Goal: Task Accomplishment & Management: Use online tool/utility

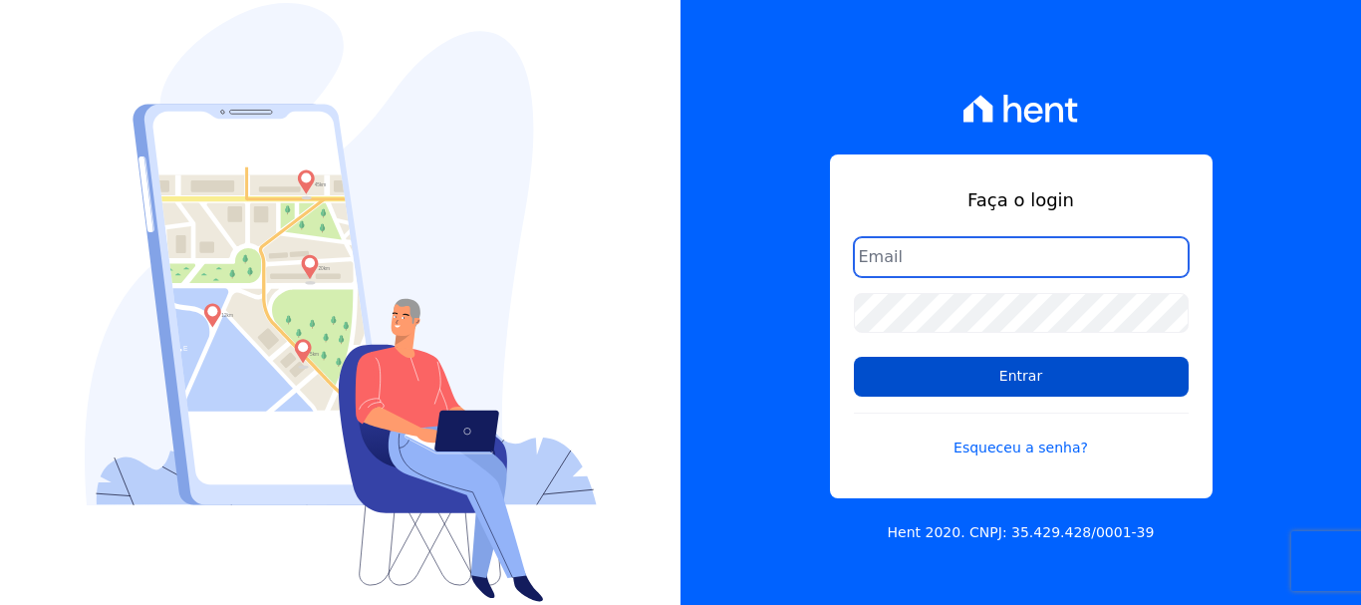
type input "cobranca@construtoralaterza.com.br"
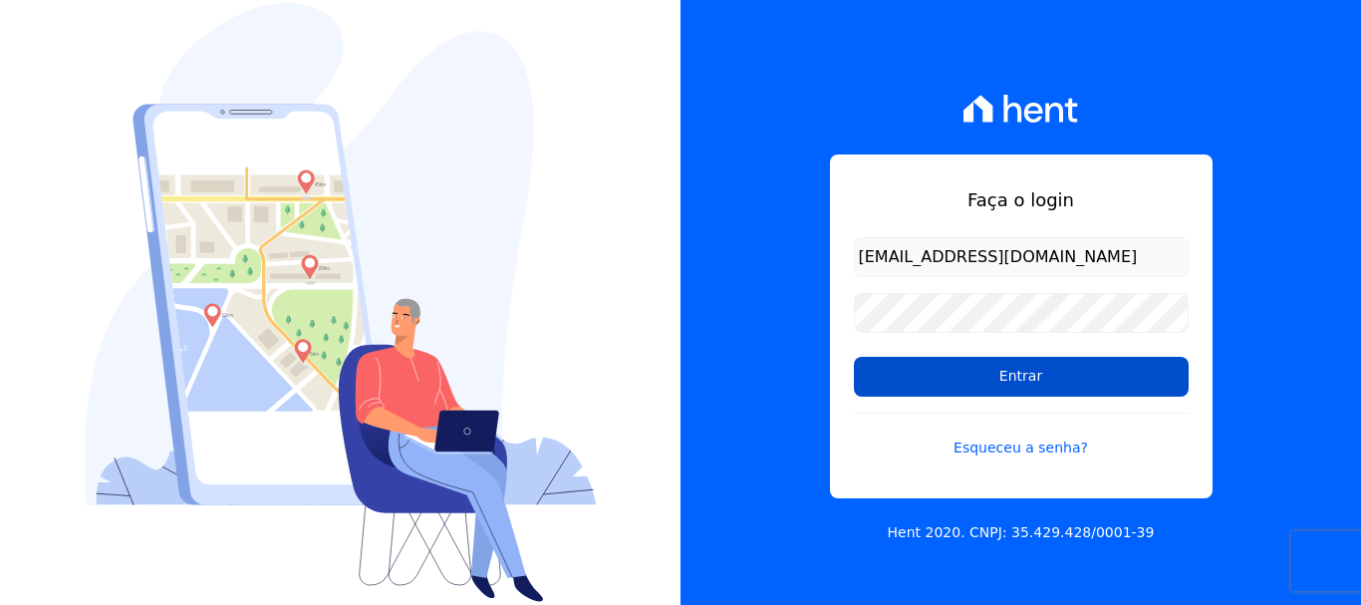
click at [1106, 387] on input "Entrar" at bounding box center [1021, 377] width 335 height 40
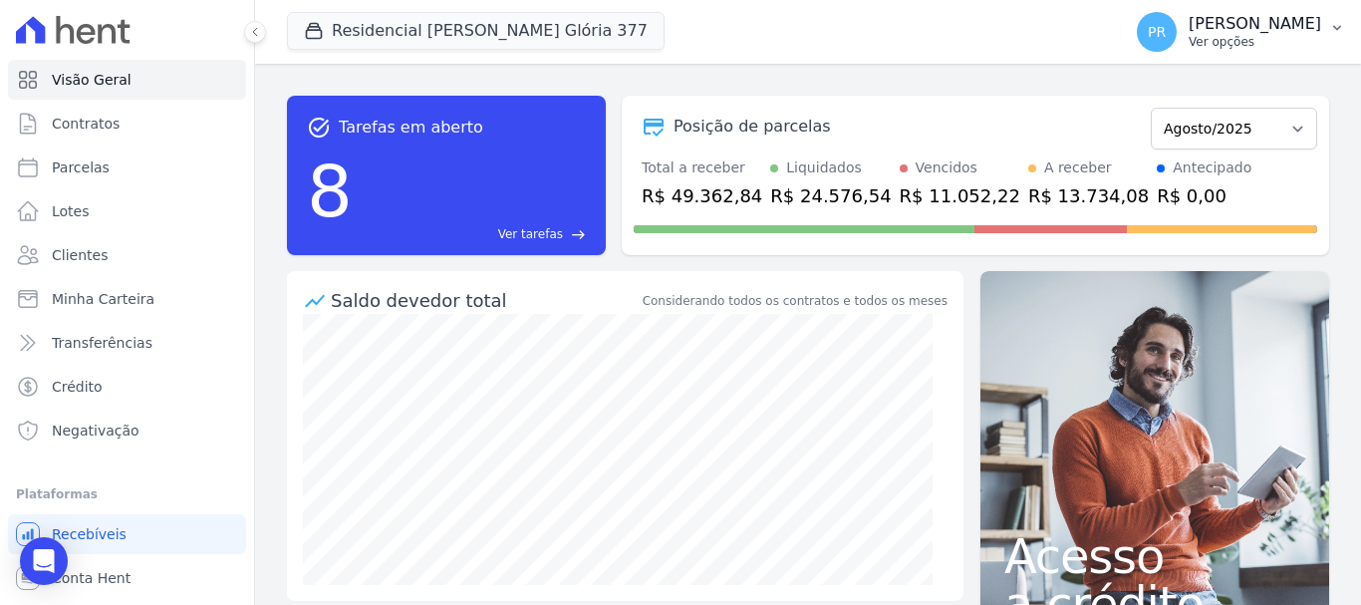
click at [1252, 30] on p "[PERSON_NAME]" at bounding box center [1255, 24] width 133 height 20
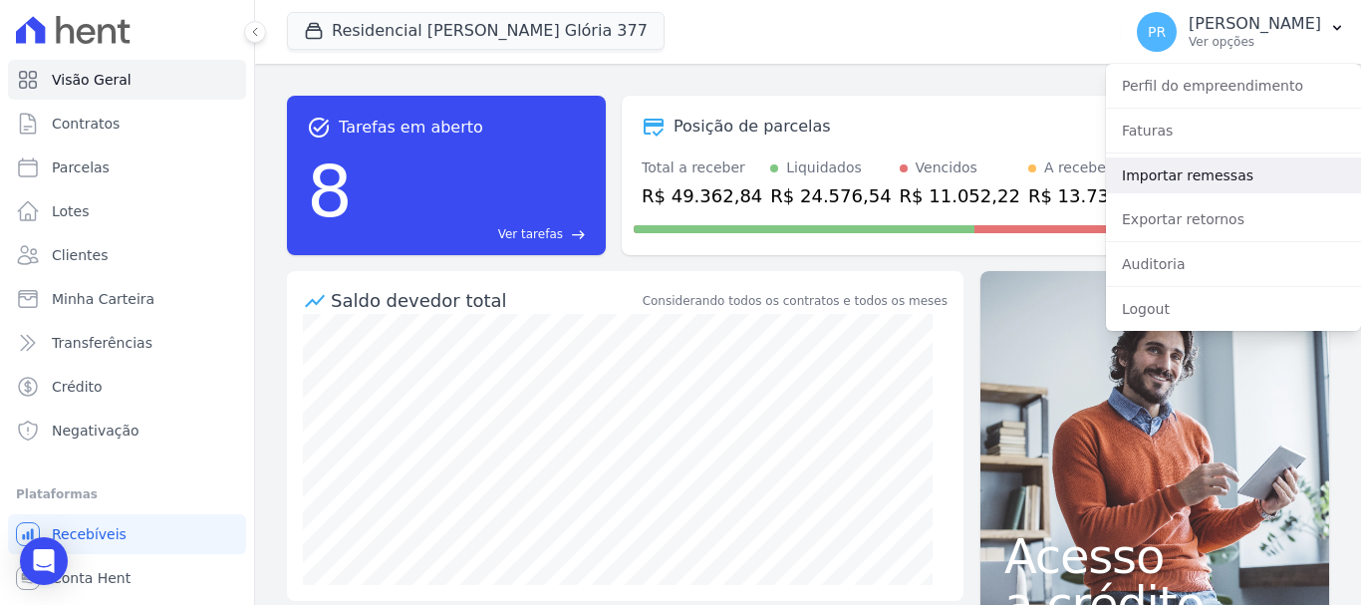
click at [1181, 189] on link "Importar remessas" at bounding box center [1233, 175] width 255 height 36
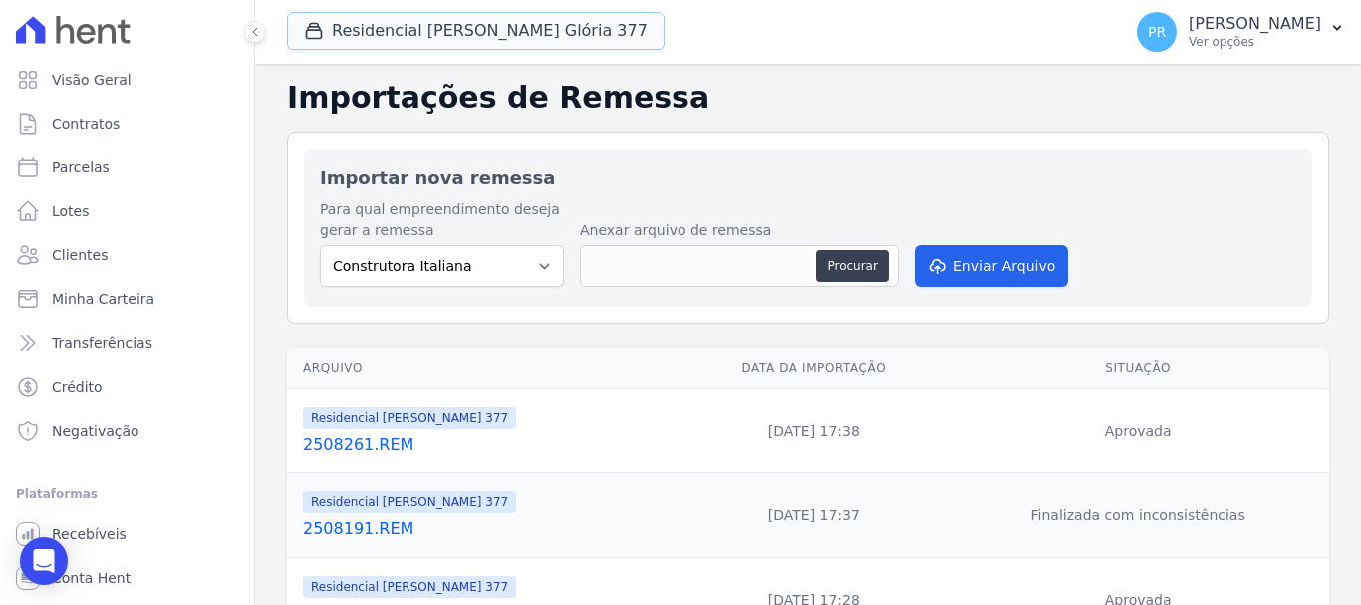
drag, startPoint x: 538, startPoint y: 46, endPoint x: 480, endPoint y: 67, distance: 61.5
click at [537, 46] on button "Residencial [PERSON_NAME] Glória 377" at bounding box center [476, 31] width 378 height 38
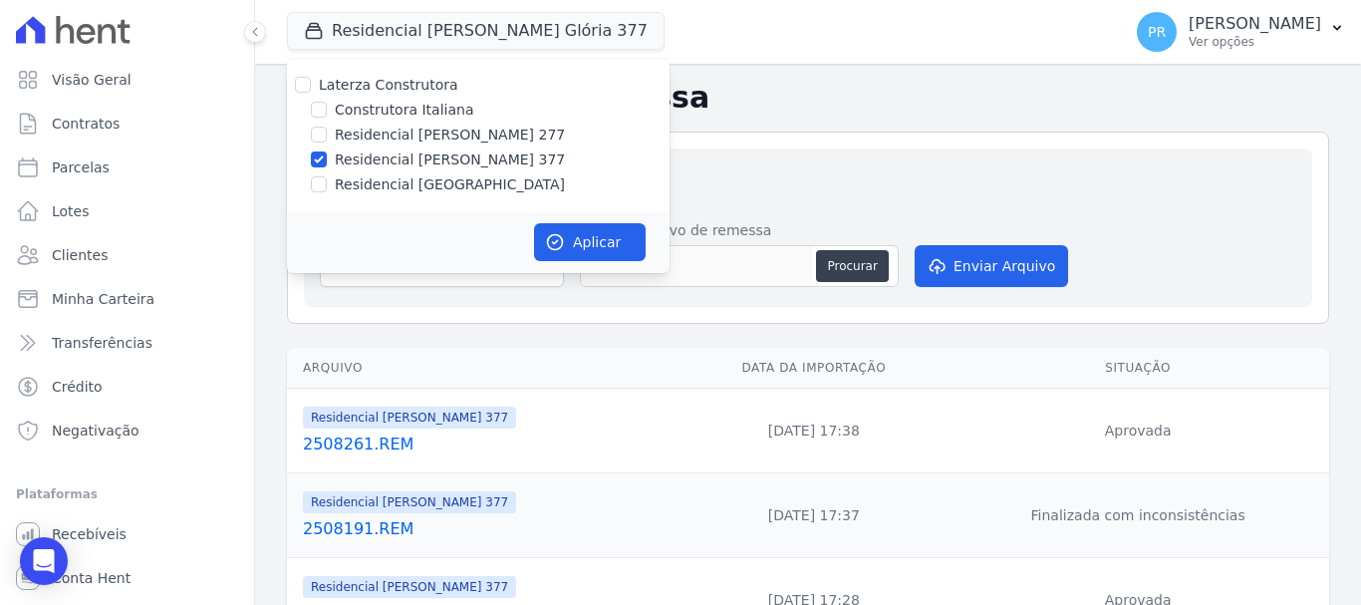
click at [391, 102] on label "Construtora Italiana" at bounding box center [404, 110] width 138 height 21
click at [327, 102] on input "Construtora Italiana" at bounding box center [319, 110] width 16 height 16
checkbox input "true"
click at [390, 93] on label "Laterza Construtora" at bounding box center [388, 85] width 139 height 16
click at [311, 93] on input "Laterza Construtora" at bounding box center [303, 85] width 16 height 16
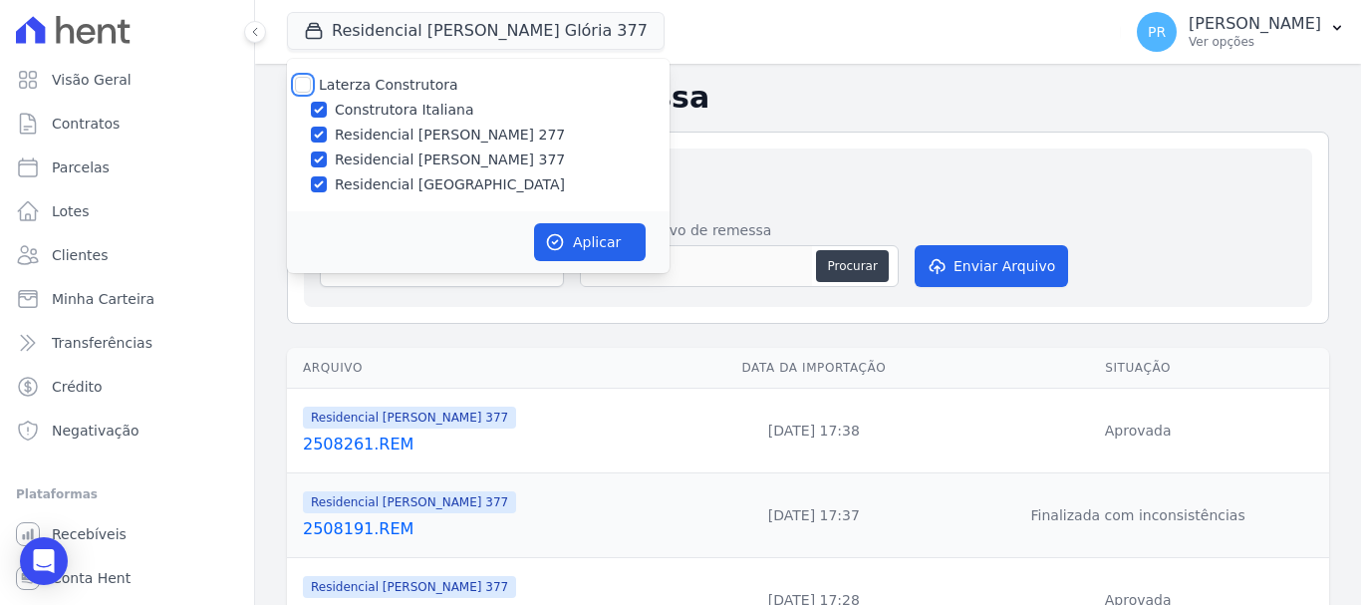
checkbox input "true"
click at [390, 93] on label "Laterza Construtora" at bounding box center [388, 85] width 139 height 16
click at [311, 93] on input "Laterza Construtora" at bounding box center [303, 85] width 16 height 16
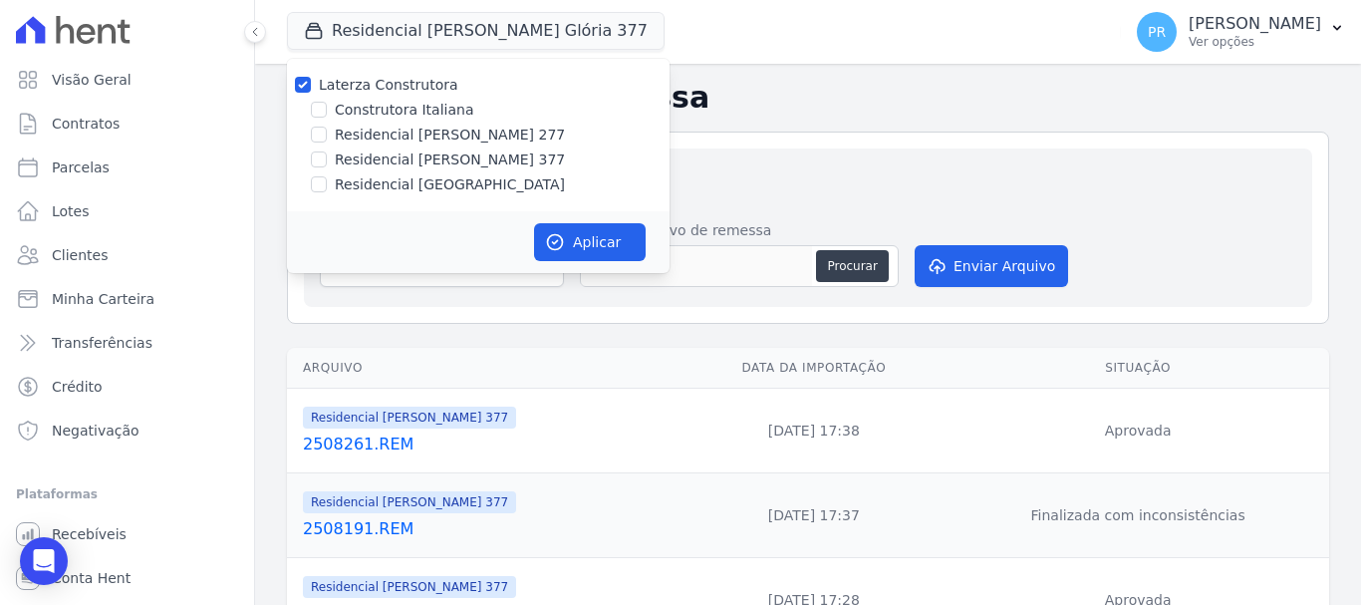
checkbox input "false"
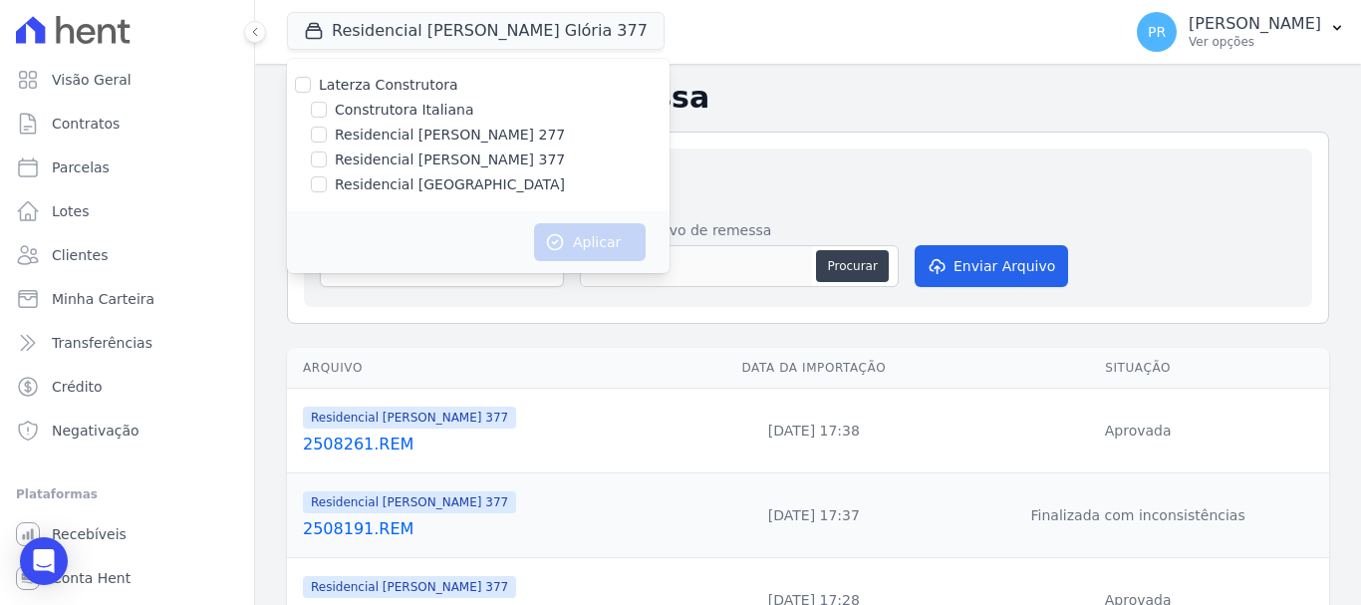
click at [470, 137] on label "Residencial [PERSON_NAME] 277" at bounding box center [450, 135] width 230 height 21
click at [327, 137] on input "Residencial [PERSON_NAME] 277" at bounding box center [319, 135] width 16 height 16
checkbox input "true"
click at [567, 224] on button "Aplicar" at bounding box center [590, 242] width 112 height 38
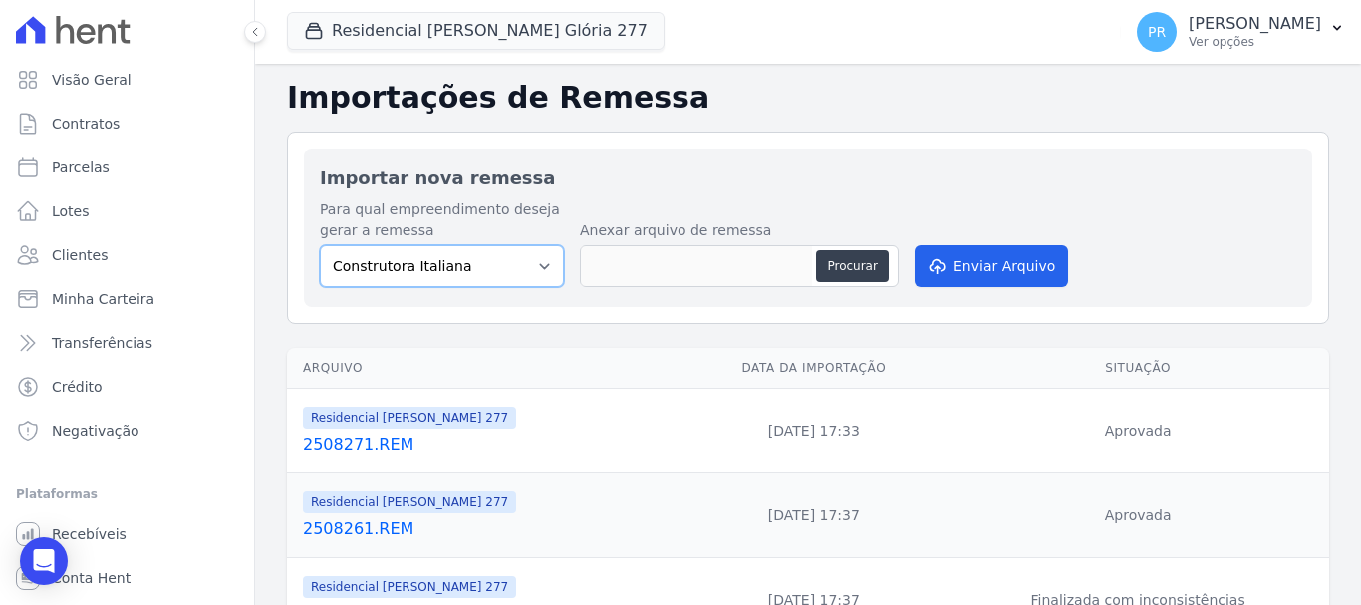
drag, startPoint x: 497, startPoint y: 247, endPoint x: 510, endPoint y: 286, distance: 41.0
click at [497, 247] on select "Construtora Italiana Residencial Maria da Glória 277 Residencial Maria da Glóri…" at bounding box center [442, 266] width 244 height 42
select select "7d698934-b935-4dc9-aa46-576f3138731b"
click at [320, 245] on select "Construtora Italiana Residencial Maria da Glória 277 Residencial Maria da Glóri…" at bounding box center [442, 266] width 244 height 42
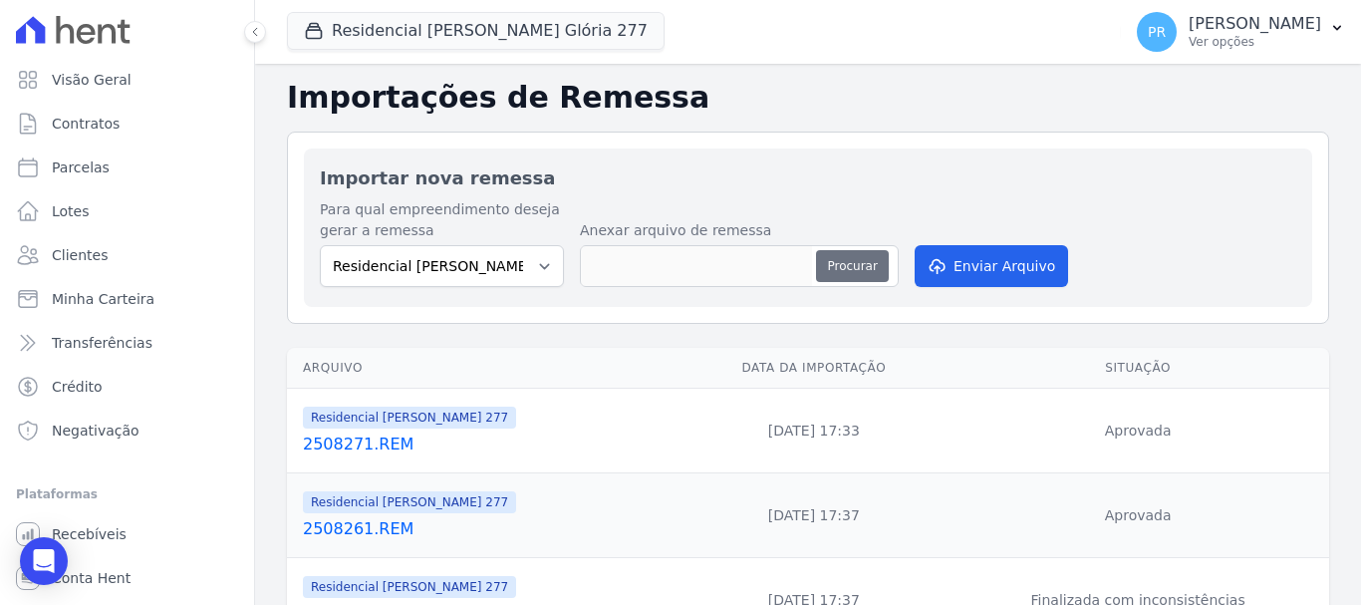
click at [828, 263] on button "Procurar" at bounding box center [852, 266] width 72 height 32
type input "2508281.REM"
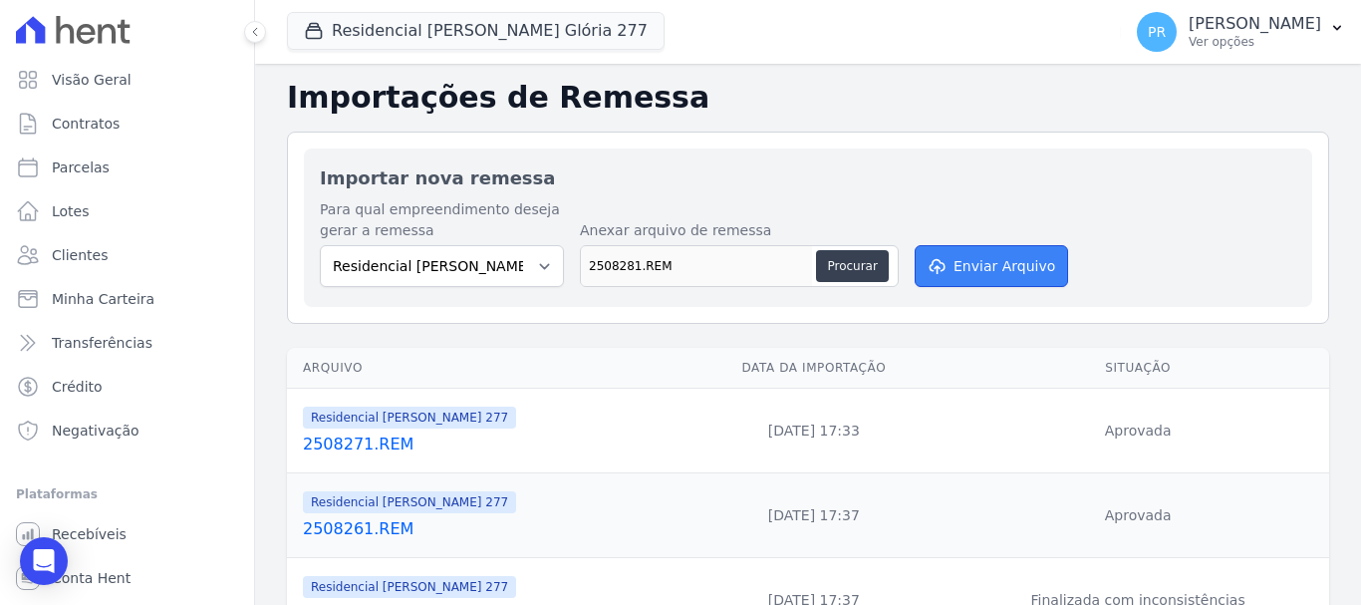
click at [1019, 274] on button "Enviar Arquivo" at bounding box center [991, 266] width 153 height 42
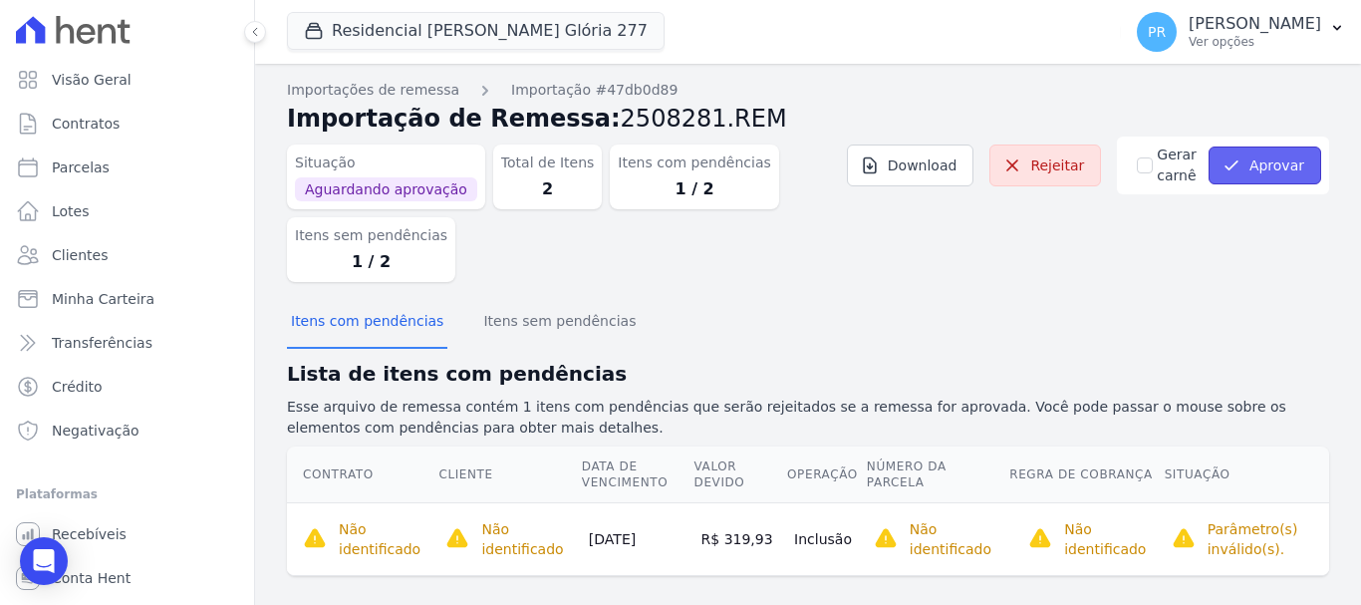
click at [1246, 166] on button "Aprovar" at bounding box center [1264, 165] width 113 height 38
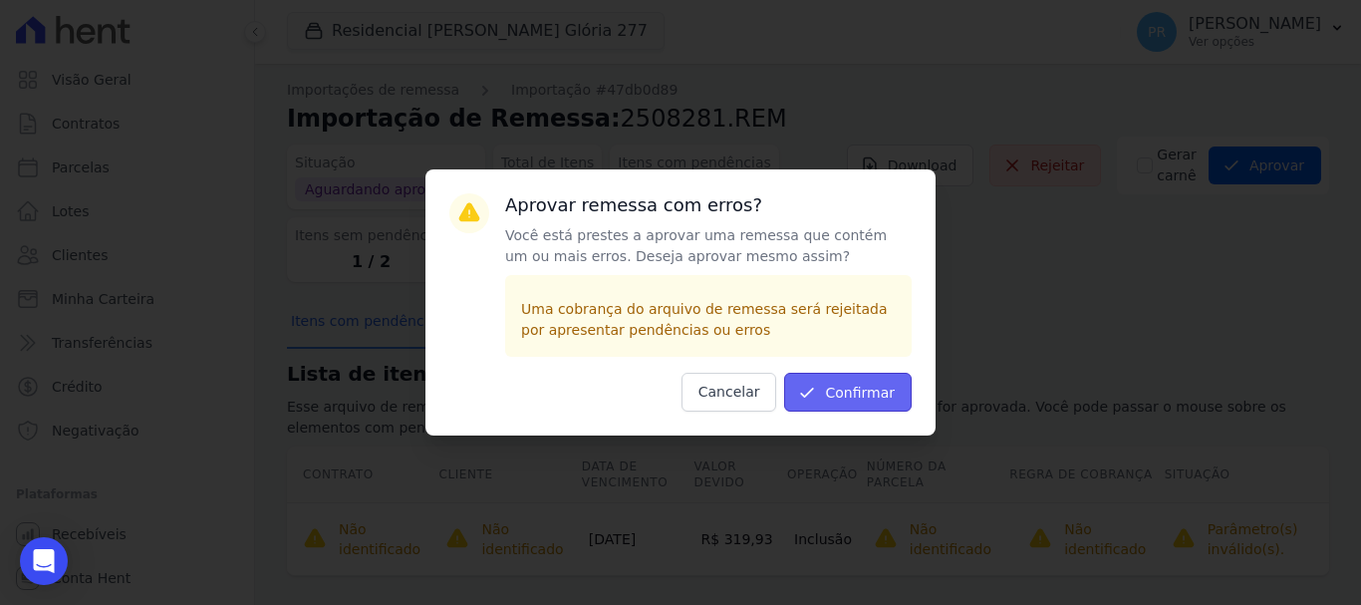
click at [879, 398] on button "Confirmar" at bounding box center [848, 392] width 128 height 39
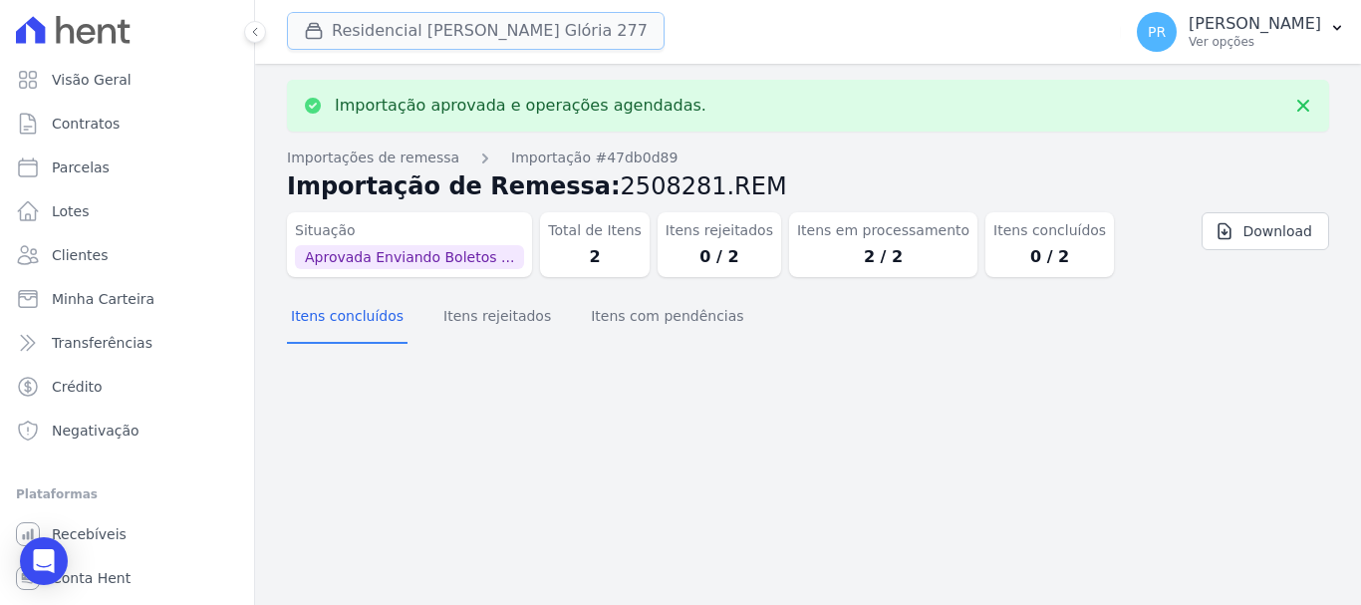
click at [460, 27] on button "Residencial [PERSON_NAME] Glória 277" at bounding box center [476, 31] width 378 height 38
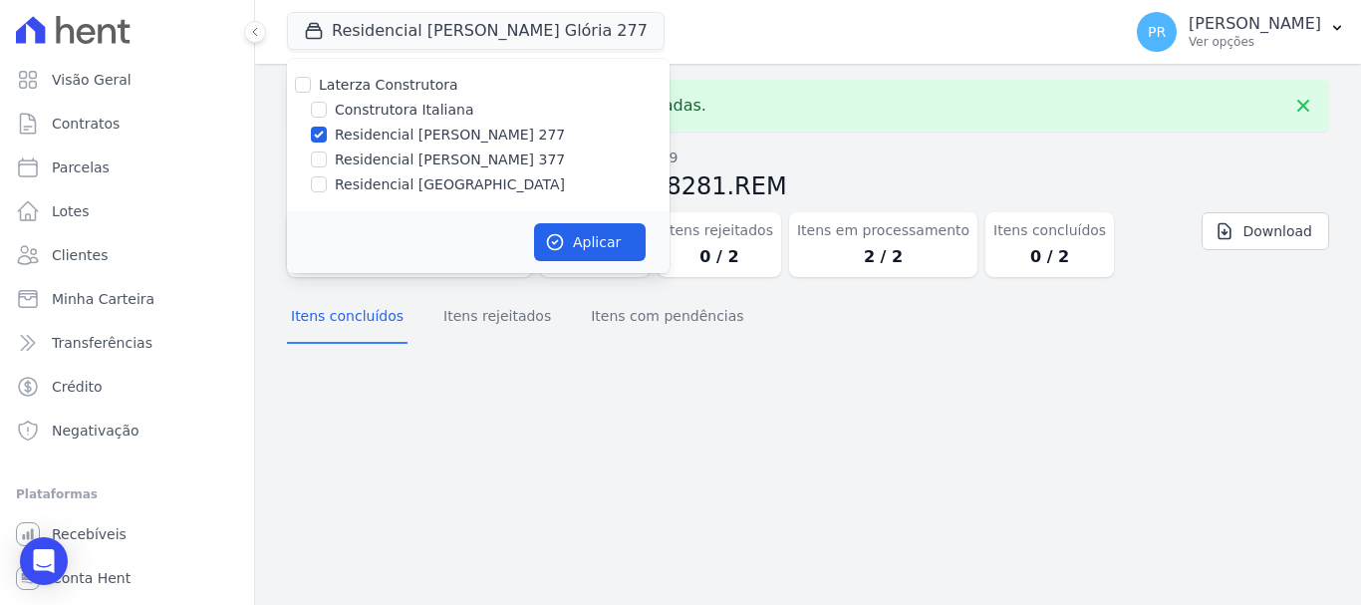
click at [417, 88] on label "Laterza Construtora" at bounding box center [388, 85] width 139 height 16
click at [311, 88] on input "Laterza Construtora" at bounding box center [303, 85] width 16 height 16
checkbox input "true"
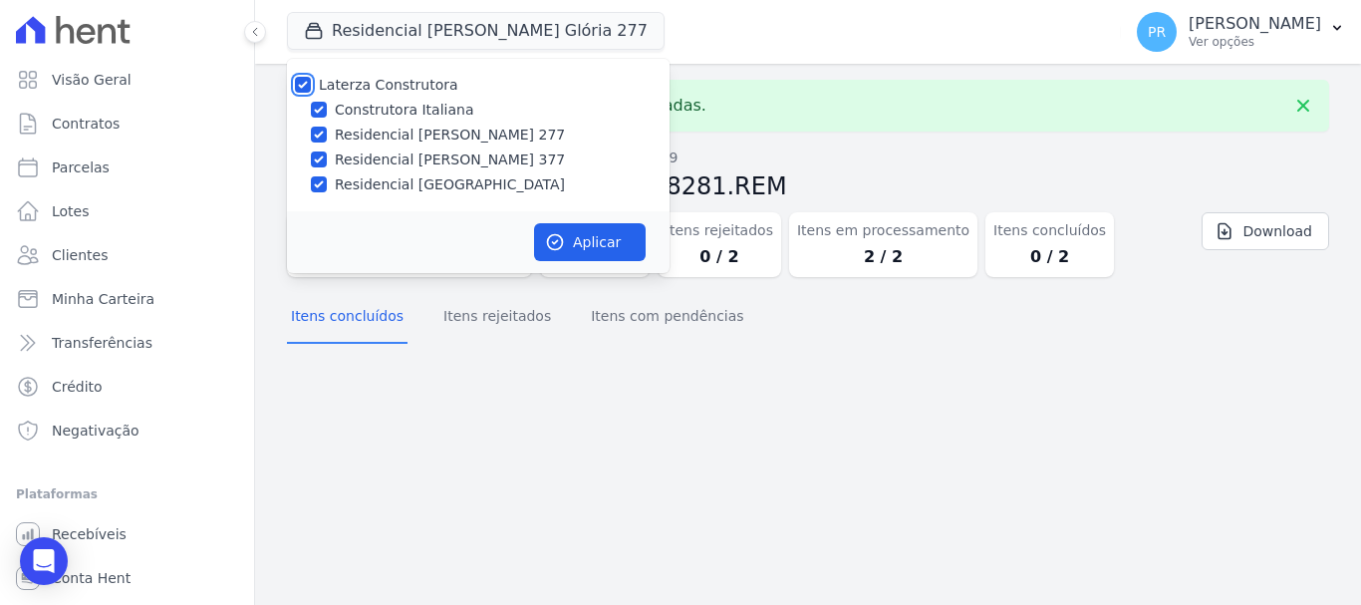
checkbox input "true"
click at [417, 88] on label "Laterza Construtora" at bounding box center [388, 85] width 139 height 16
click at [311, 88] on input "Laterza Construtora" at bounding box center [303, 85] width 16 height 16
checkbox input "false"
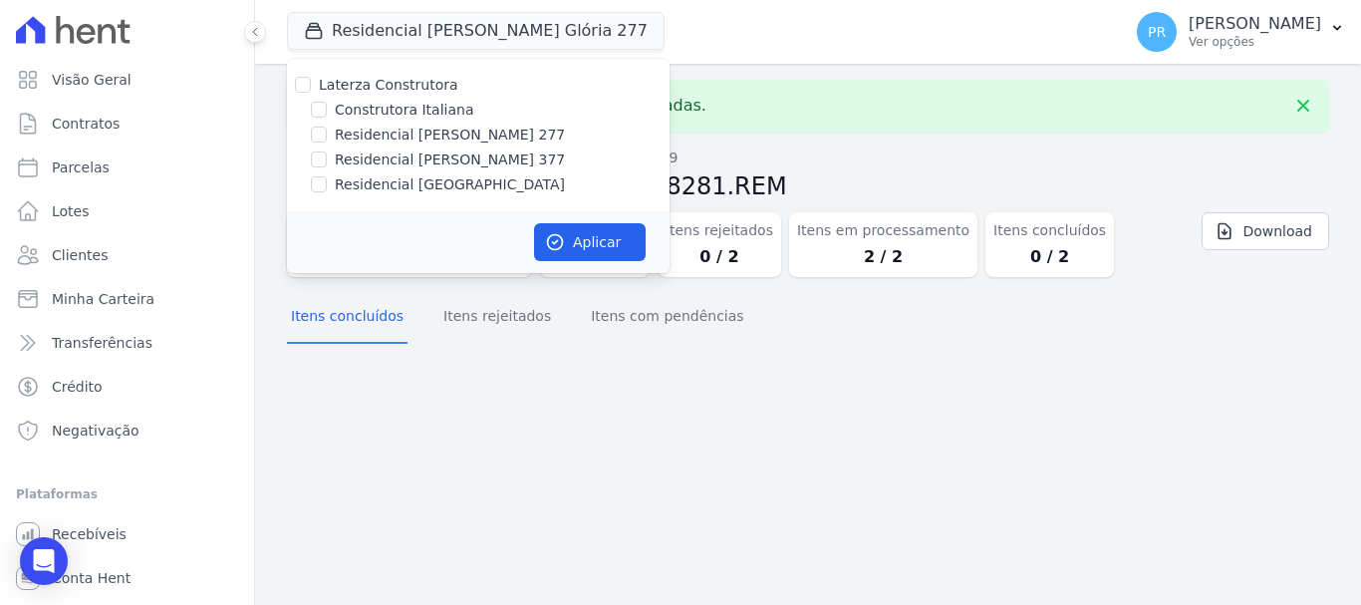
checkbox input "false"
click at [423, 114] on label "Construtora Italiana" at bounding box center [404, 110] width 138 height 21
click at [327, 114] on input "Construtora Italiana" at bounding box center [319, 110] width 16 height 16
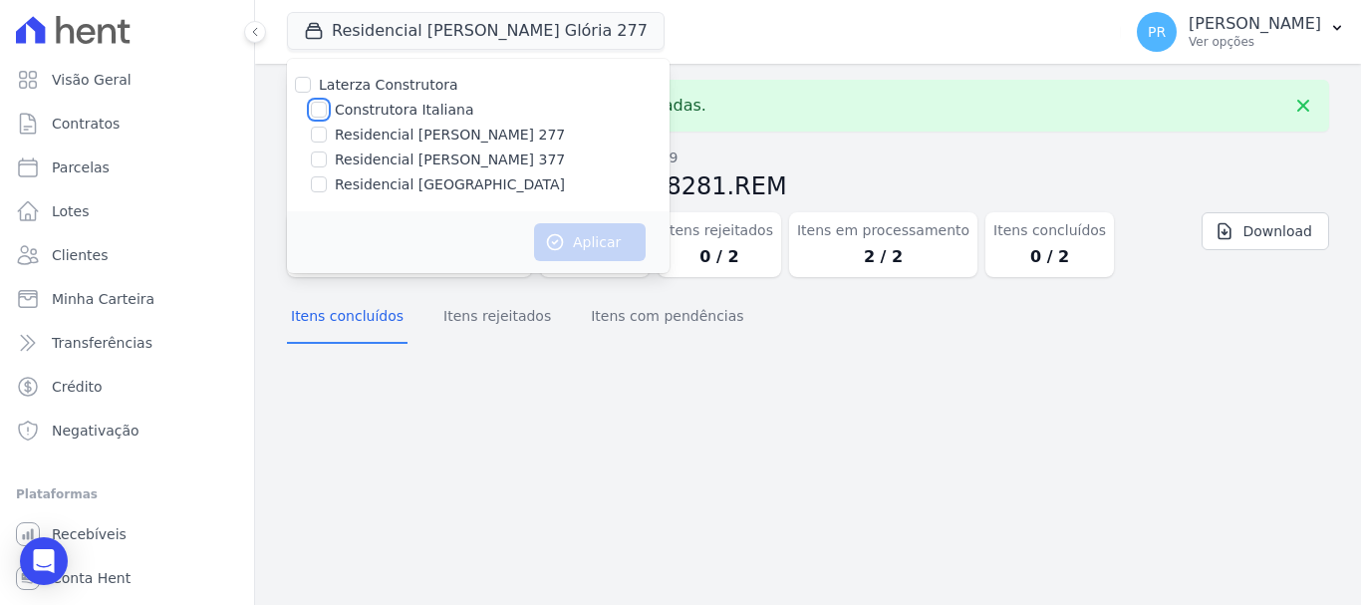
checkbox input "true"
click at [592, 241] on button "Aplicar" at bounding box center [590, 242] width 112 height 38
click at [1317, 20] on p "[PERSON_NAME]" at bounding box center [1255, 24] width 133 height 20
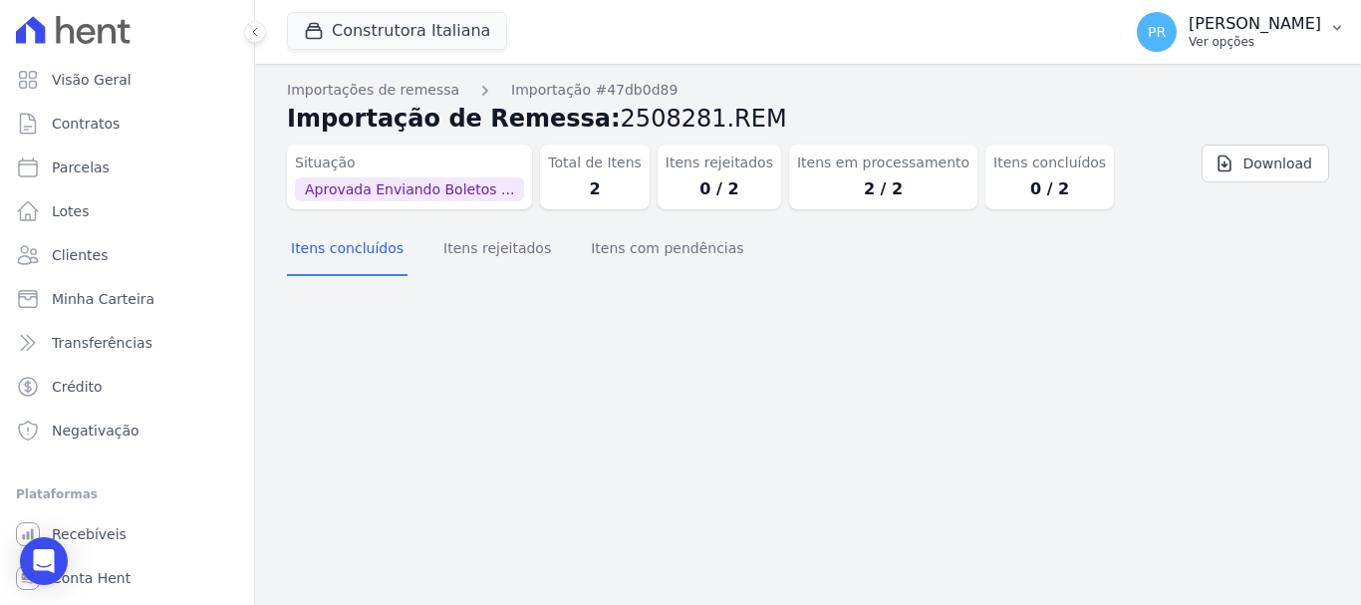
click at [1177, 40] on span "PR" at bounding box center [1157, 32] width 40 height 40
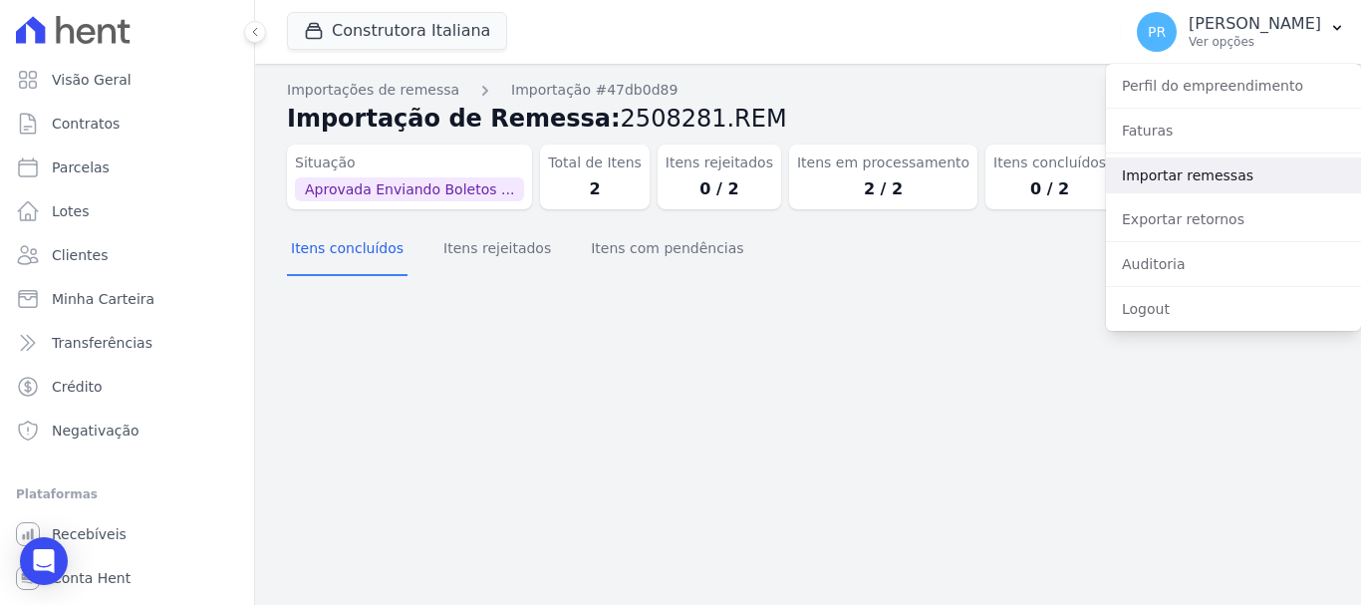
click at [1225, 169] on link "Importar remessas" at bounding box center [1233, 175] width 255 height 36
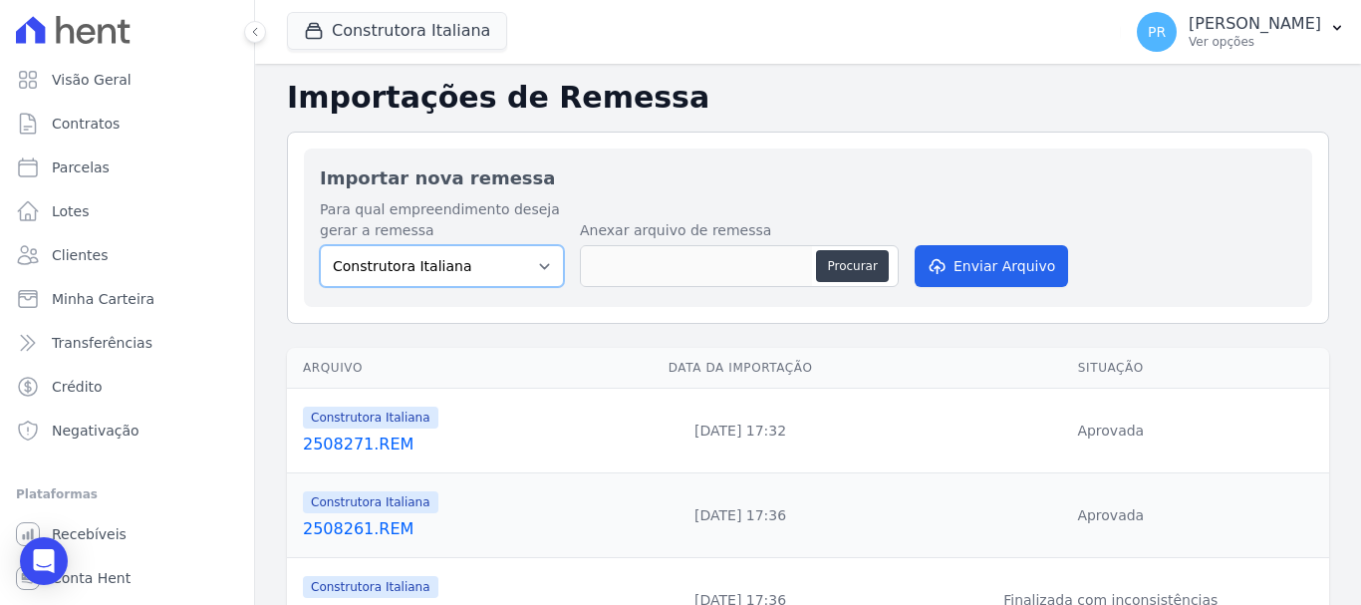
click at [460, 252] on select "Construtora Italiana Residencial [PERSON_NAME] 277 Residencial [PERSON_NAME][ST…" at bounding box center [442, 266] width 244 height 42
drag, startPoint x: 728, startPoint y: 87, endPoint x: 787, endPoint y: 170, distance: 102.3
click at [728, 87] on h2 "Importações de Remessa" at bounding box center [808, 98] width 1042 height 36
click at [363, 53] on div "Construtora Italiana Laterza Construtora Construtora Italiana Residencial Maria…" at bounding box center [700, 32] width 826 height 66
click at [379, 34] on button "Construtora Italiana" at bounding box center [397, 31] width 220 height 38
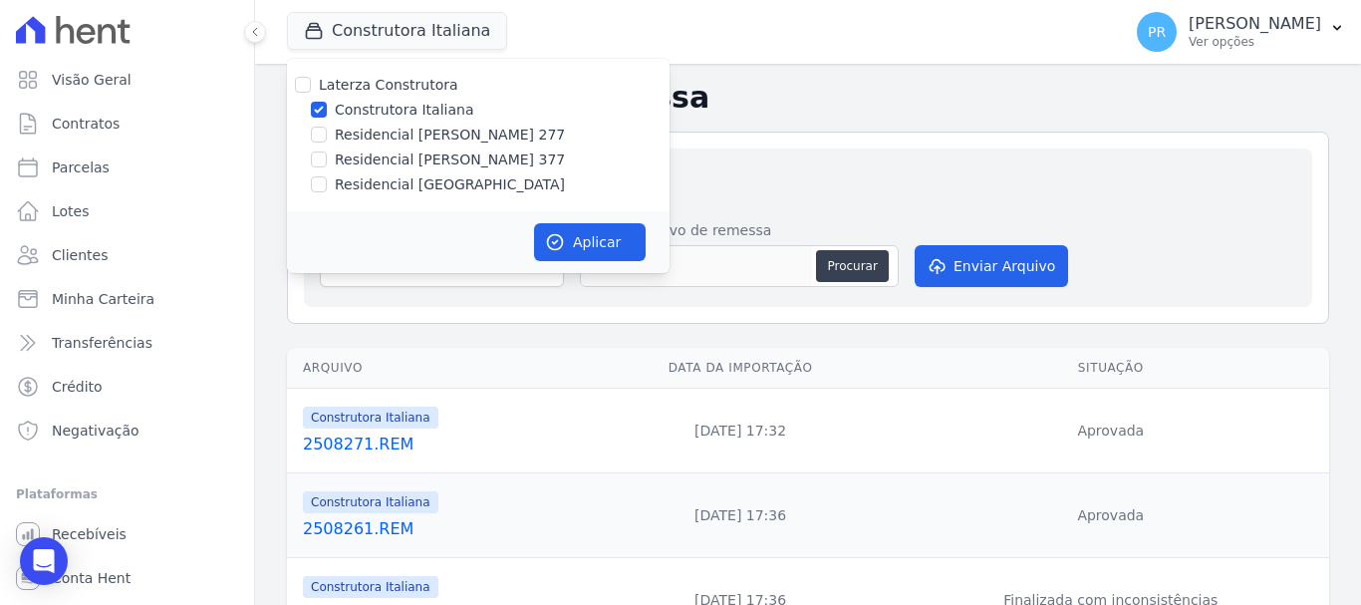
click at [794, 148] on div "Importar nova remessa Para qual empreendimento deseja gerar a remessa Construto…" at bounding box center [808, 227] width 1008 height 158
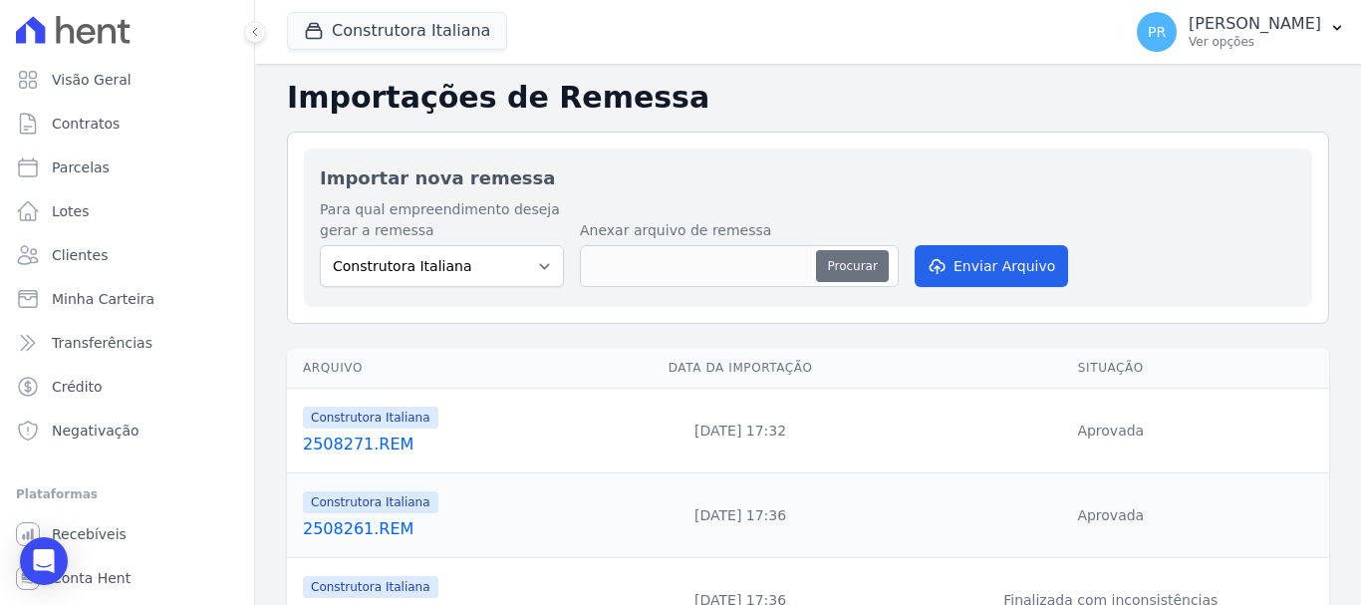
click at [847, 253] on button "Procurar" at bounding box center [852, 266] width 72 height 32
type input "2508281.REM"
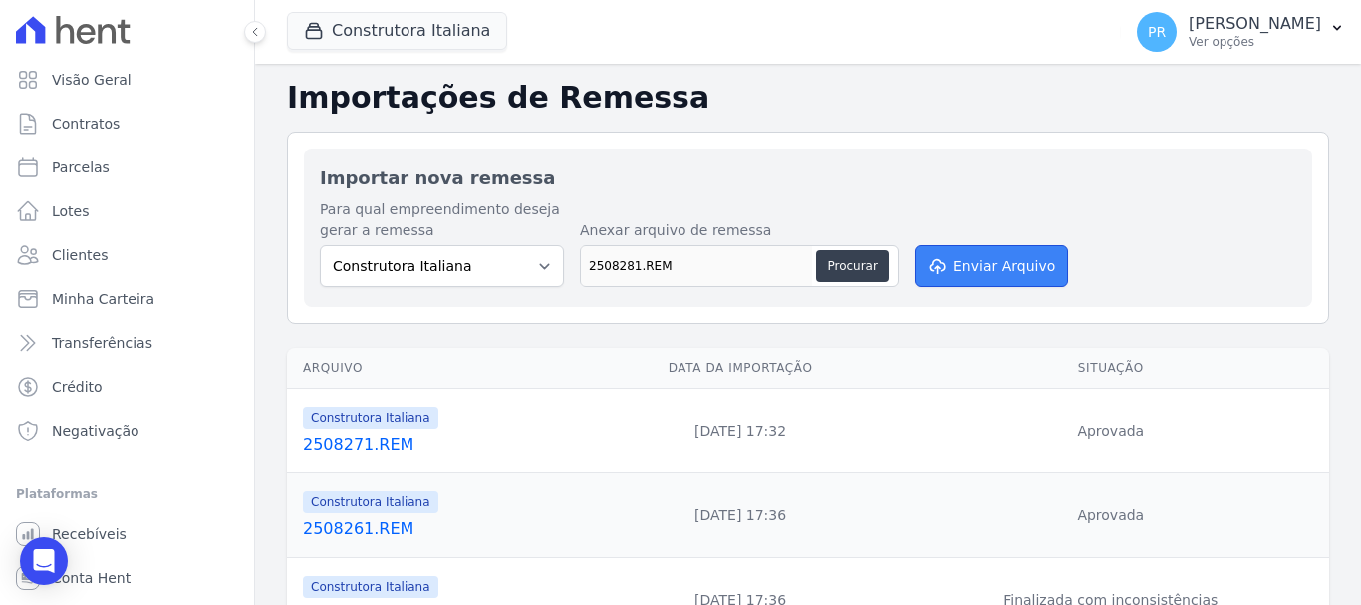
click at [971, 265] on button "Enviar Arquivo" at bounding box center [991, 266] width 153 height 42
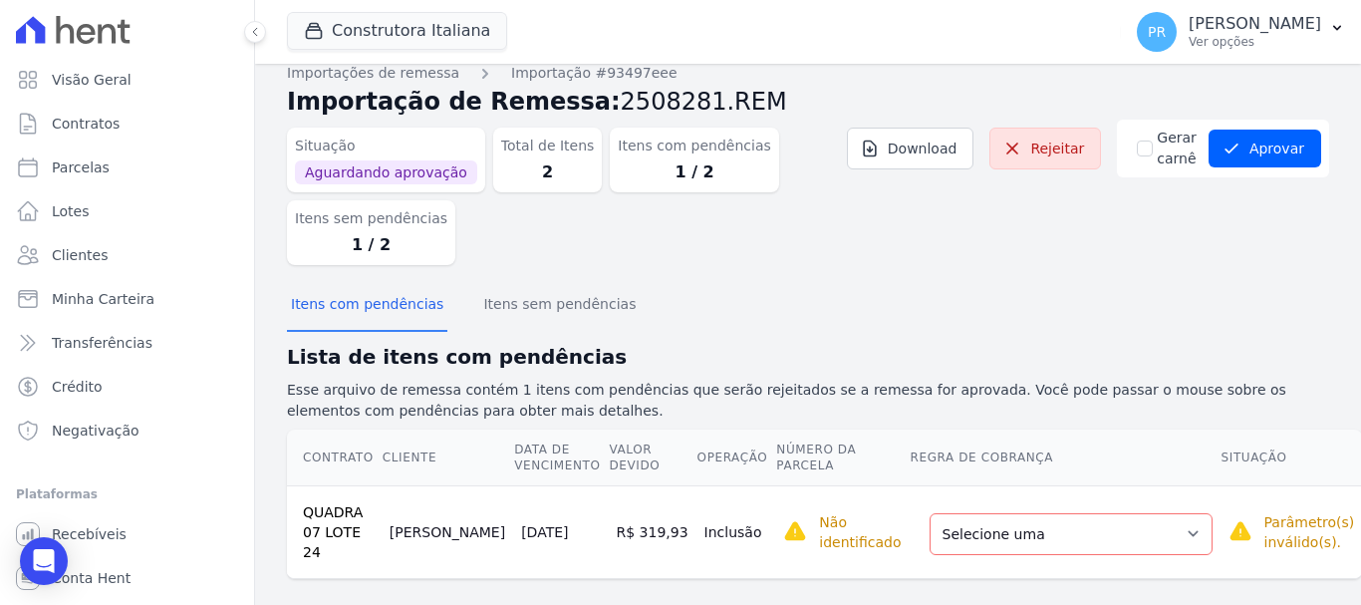
scroll to position [26, 0]
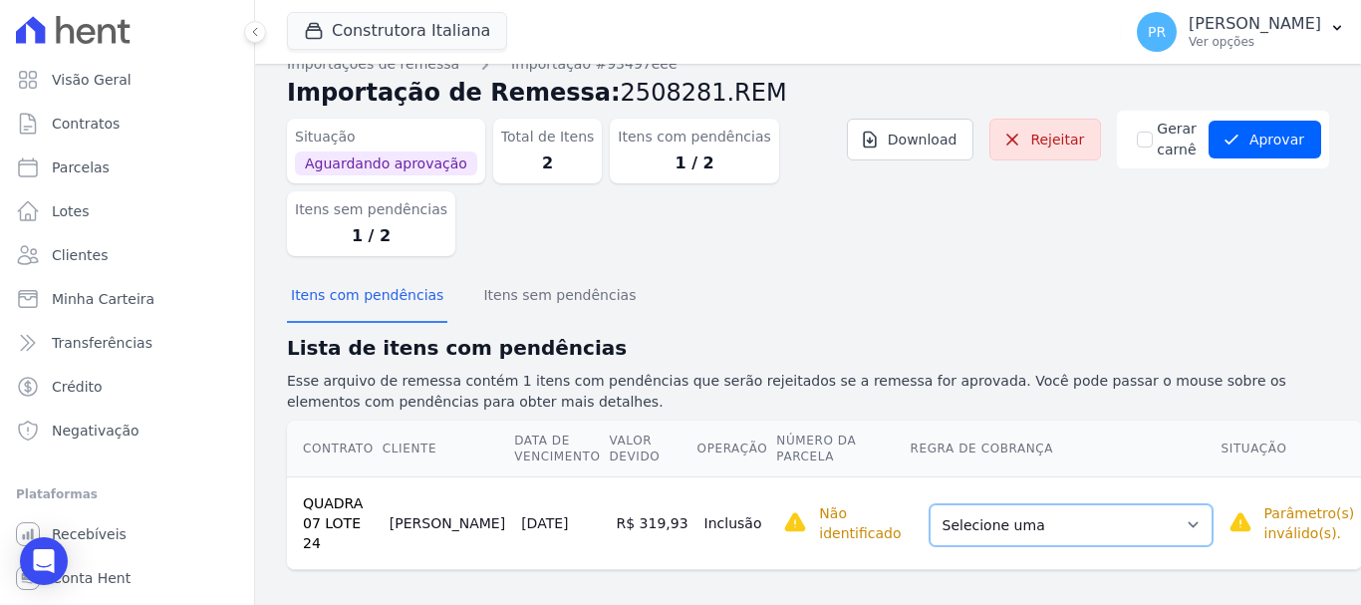
click at [1144, 514] on select "Selecione uma Nova Parcela Avulsa Parcela Avulsa Existente Parcela Normal (11 X…" at bounding box center [1071, 525] width 283 height 42
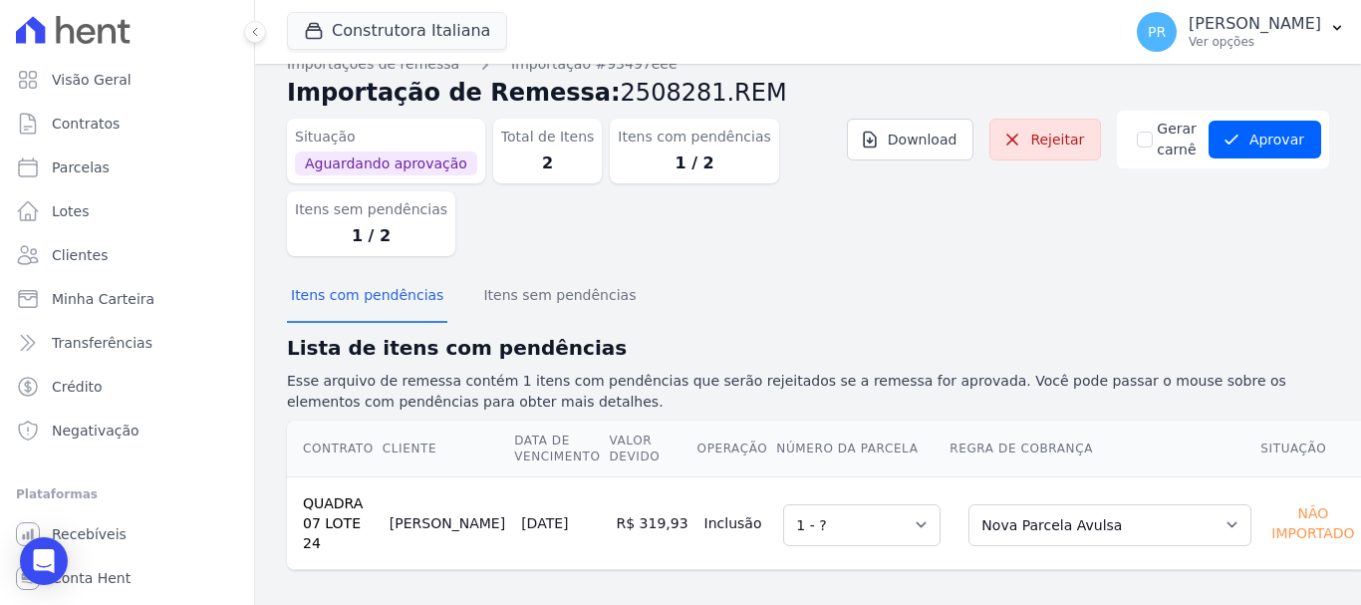
click at [1236, 115] on div "Gerar carnê Aprovar Aprovar remessa com erros? Você está prestes a aprovar uma …" at bounding box center [1223, 140] width 212 height 58
click at [1241, 142] on button "Aprovar" at bounding box center [1264, 140] width 113 height 38
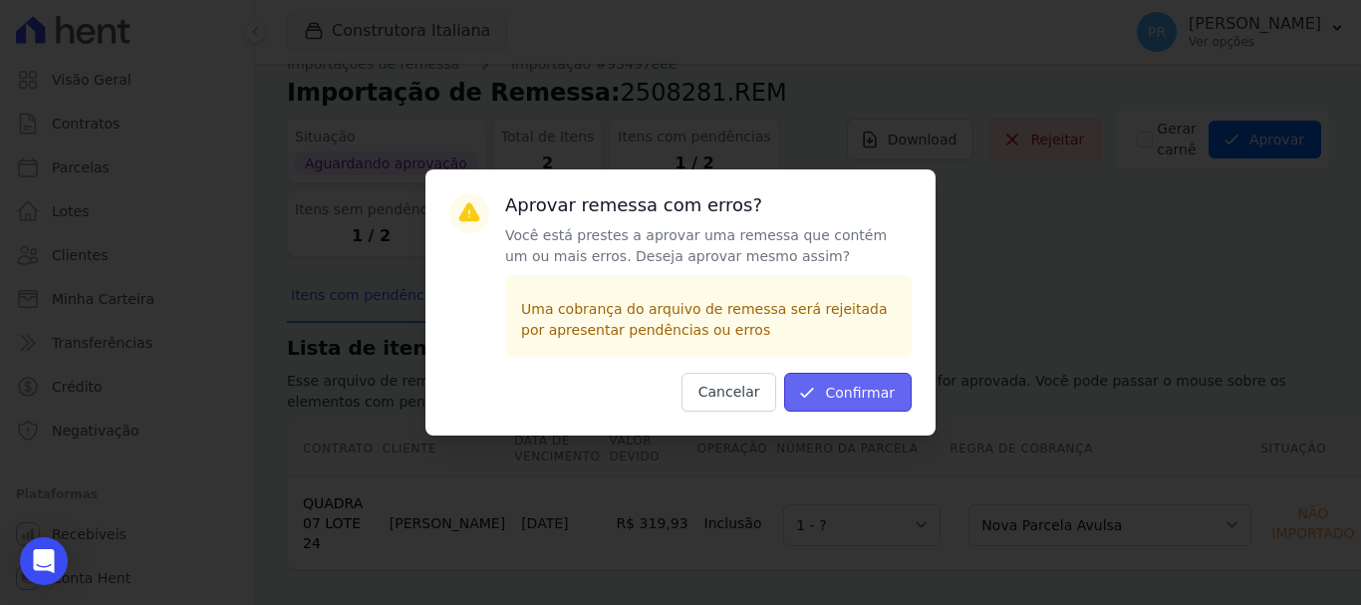
click at [862, 381] on button "Confirmar" at bounding box center [848, 392] width 128 height 39
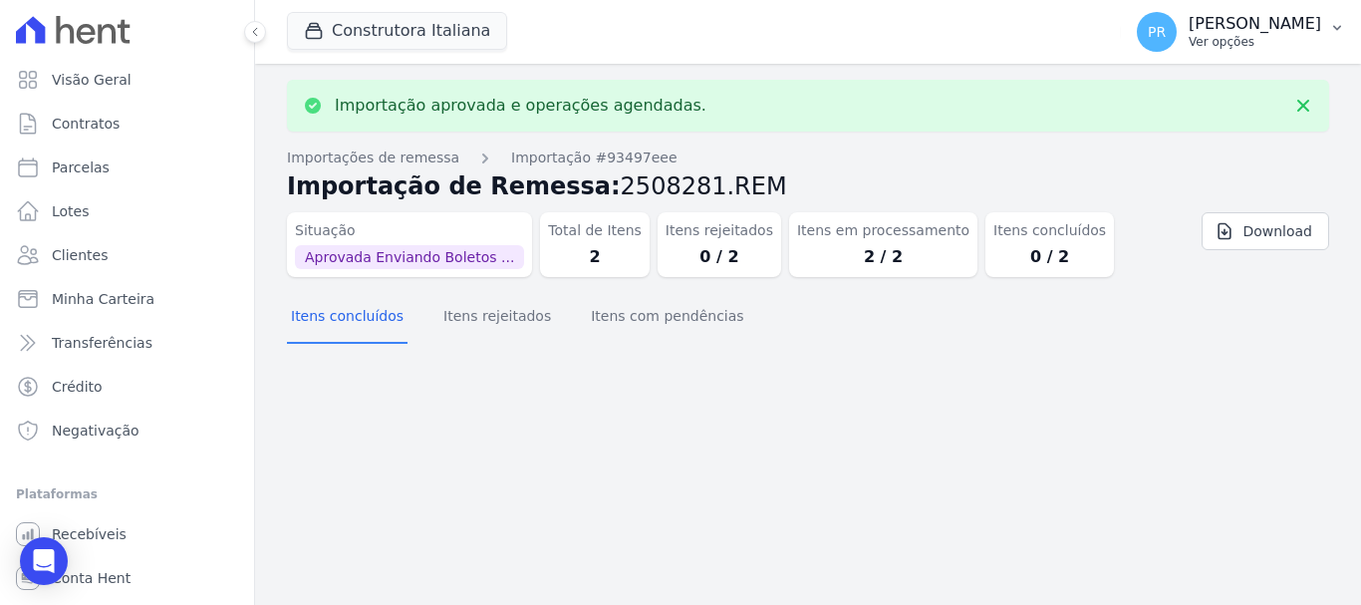
click at [1241, 45] on p "Ver opções" at bounding box center [1255, 42] width 133 height 16
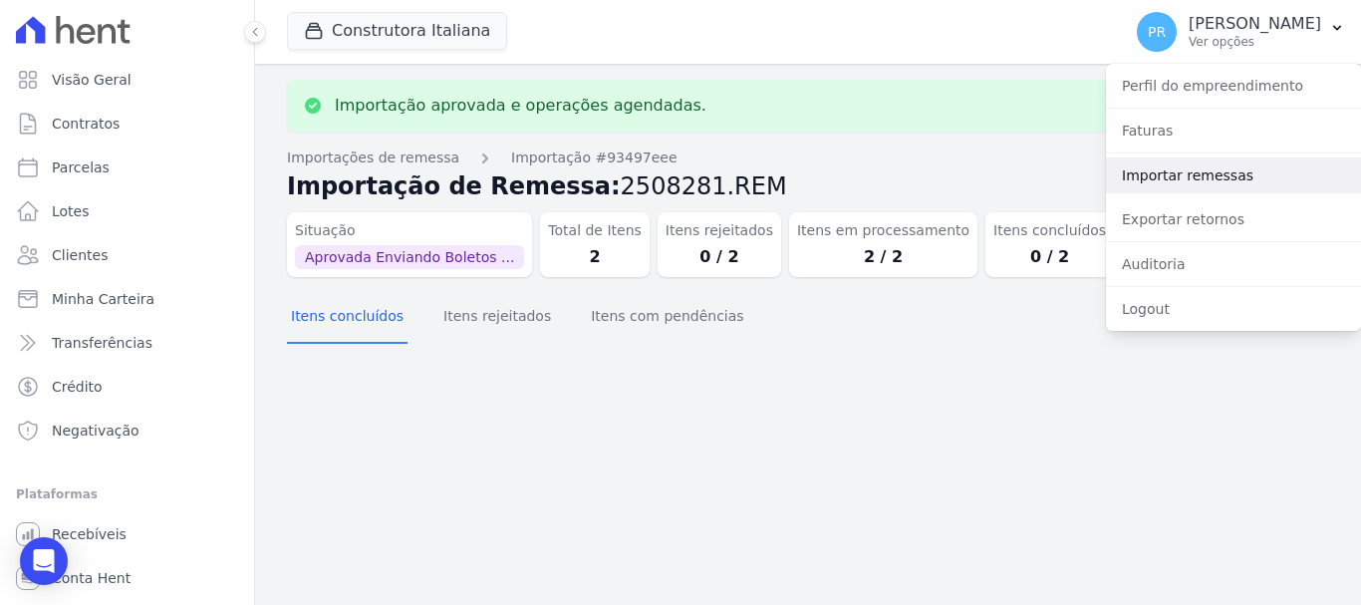
click at [1175, 181] on link "Importar remessas" at bounding box center [1233, 175] width 255 height 36
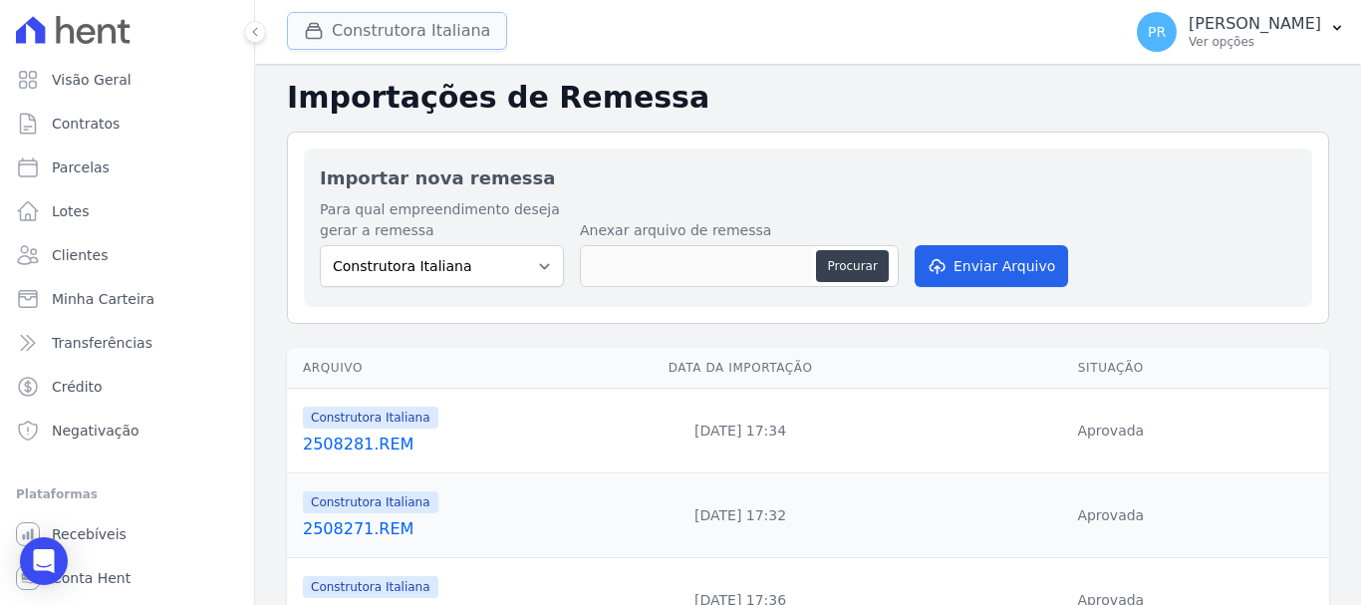
click at [398, 28] on button "Construtora Italiana" at bounding box center [397, 31] width 220 height 38
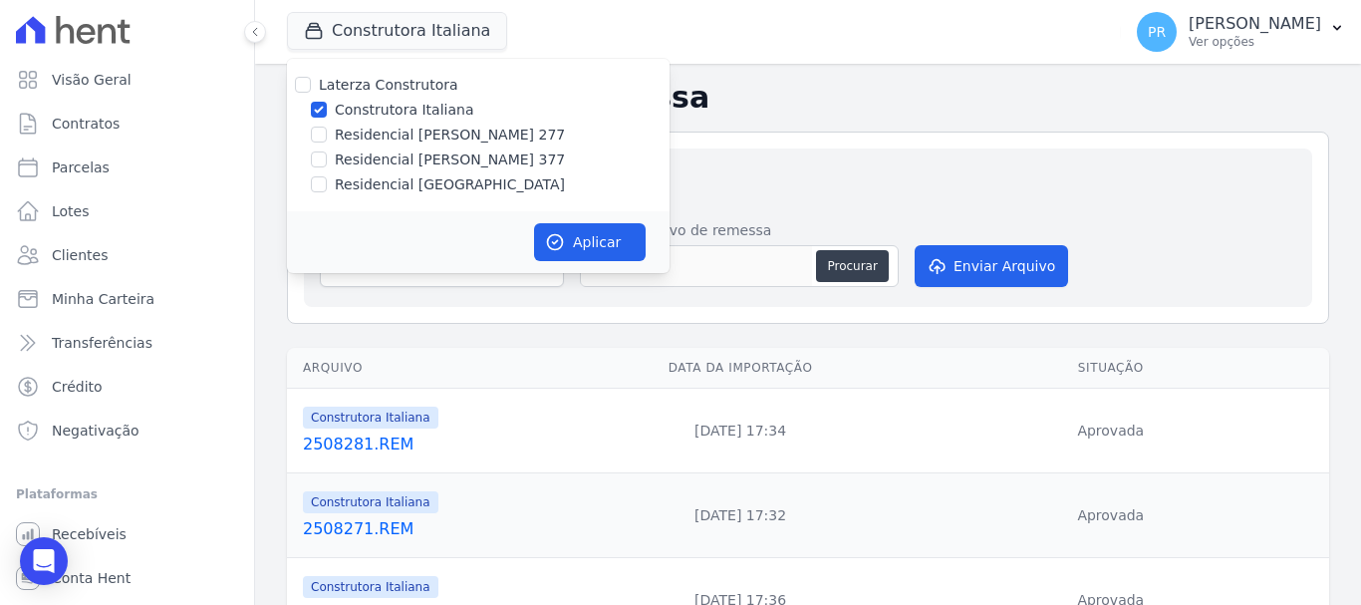
click at [403, 106] on label "Construtora Italiana" at bounding box center [404, 110] width 138 height 21
click at [327, 106] on input "Construtora Italiana" at bounding box center [319, 110] width 16 height 16
checkbox input "false"
click at [416, 184] on label "Residencial [GEOGRAPHIC_DATA]" at bounding box center [450, 184] width 230 height 21
click at [327, 184] on input "Residencial [GEOGRAPHIC_DATA]" at bounding box center [319, 184] width 16 height 16
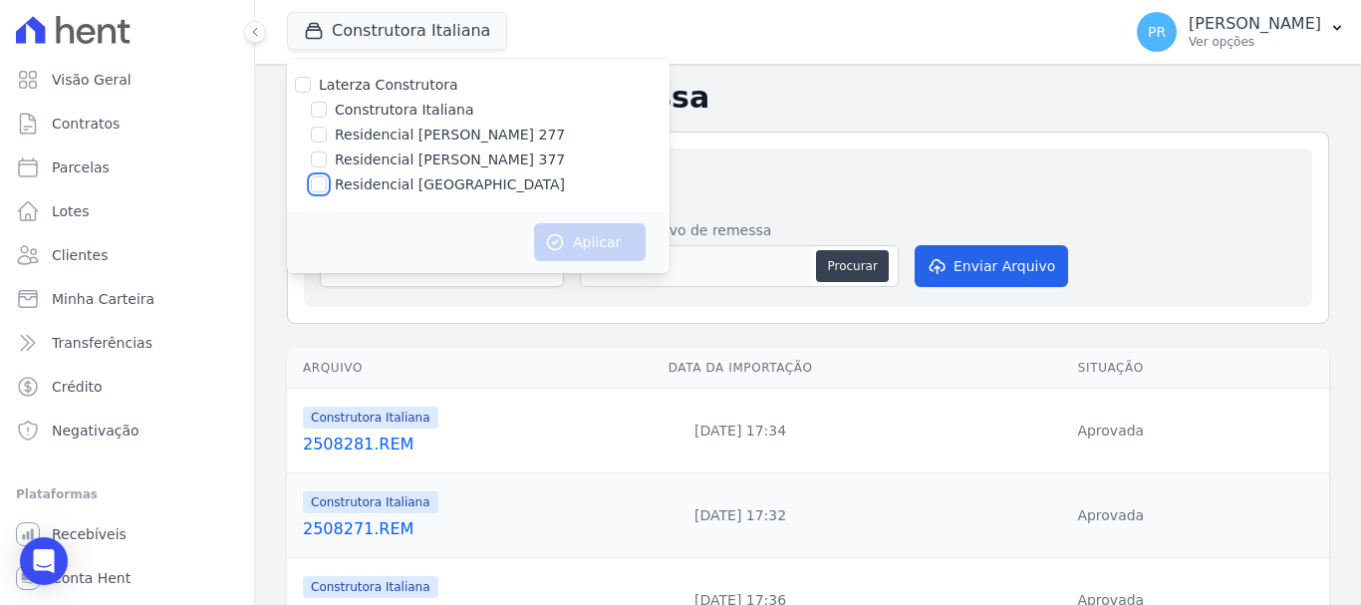
checkbox input "true"
click at [594, 250] on button "Aplicar" at bounding box center [590, 242] width 112 height 38
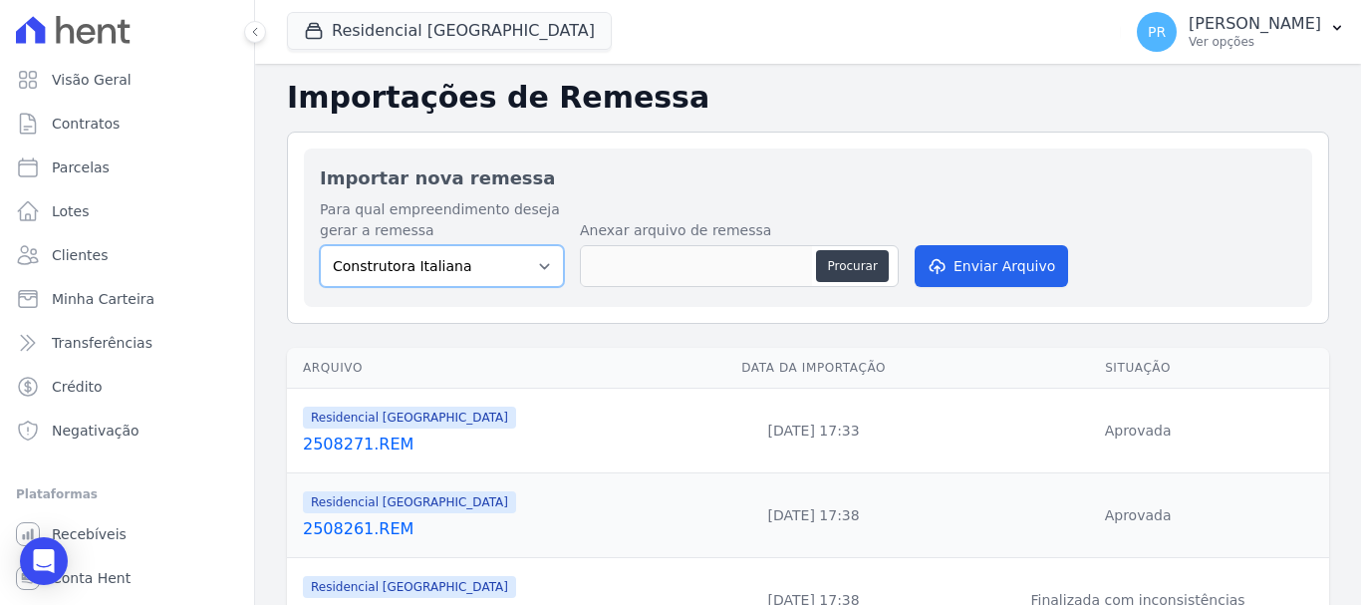
click at [503, 278] on select "Construtora Italiana Residencial [PERSON_NAME] 277 Residencial [PERSON_NAME][ST…" at bounding box center [442, 266] width 244 height 42
select select "6440c0a1-232b-4aa1-adfe-88cb95fffe46"
click at [320, 245] on select "Construtora Italiana Residencial [PERSON_NAME] 277 Residencial [PERSON_NAME][ST…" at bounding box center [442, 266] width 244 height 42
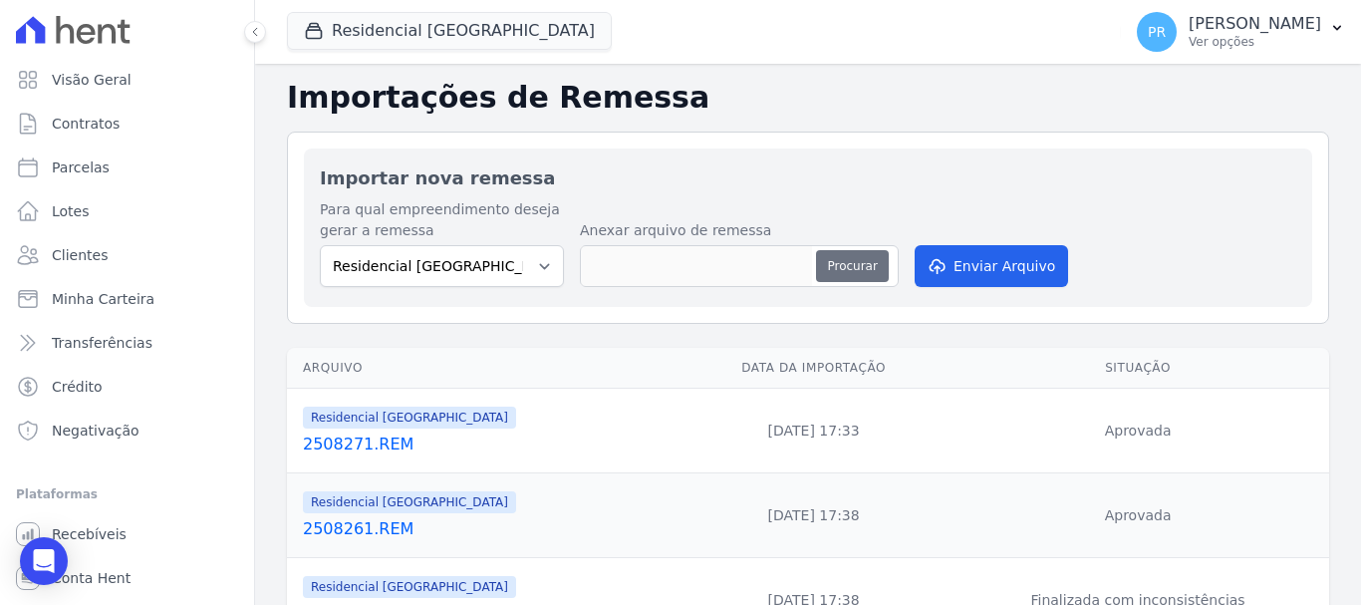
click at [830, 266] on button "Procurar" at bounding box center [852, 266] width 72 height 32
type input "2508281.REM"
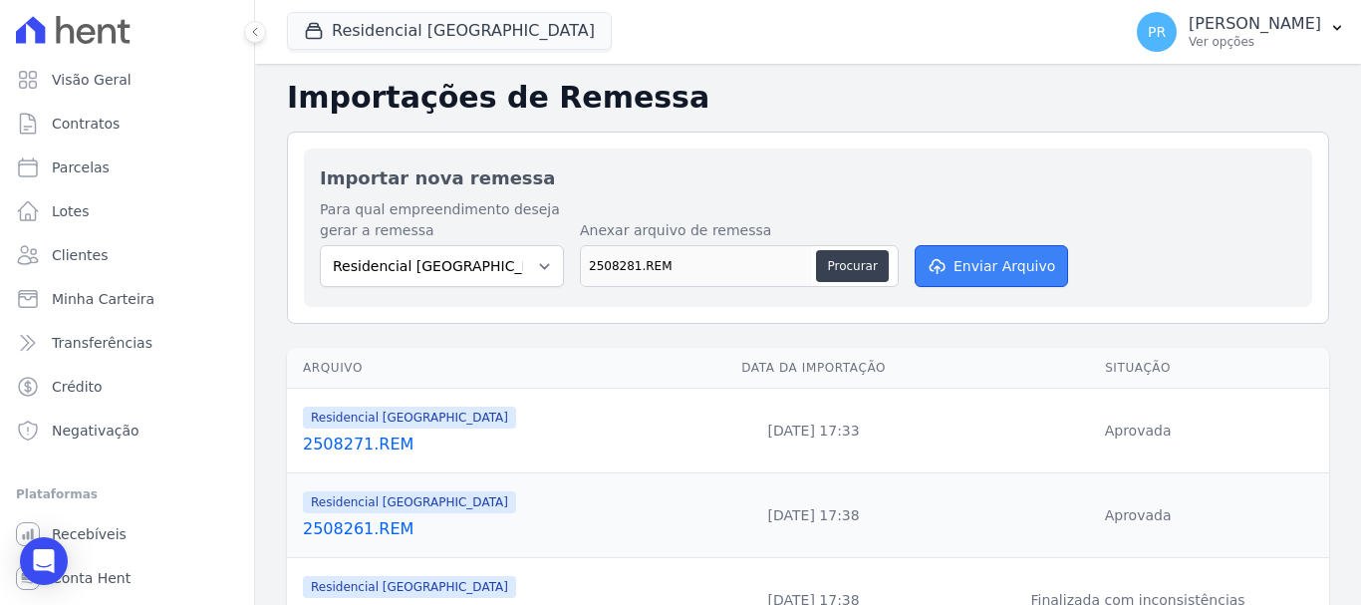
click at [993, 271] on button "Enviar Arquivo" at bounding box center [991, 266] width 153 height 42
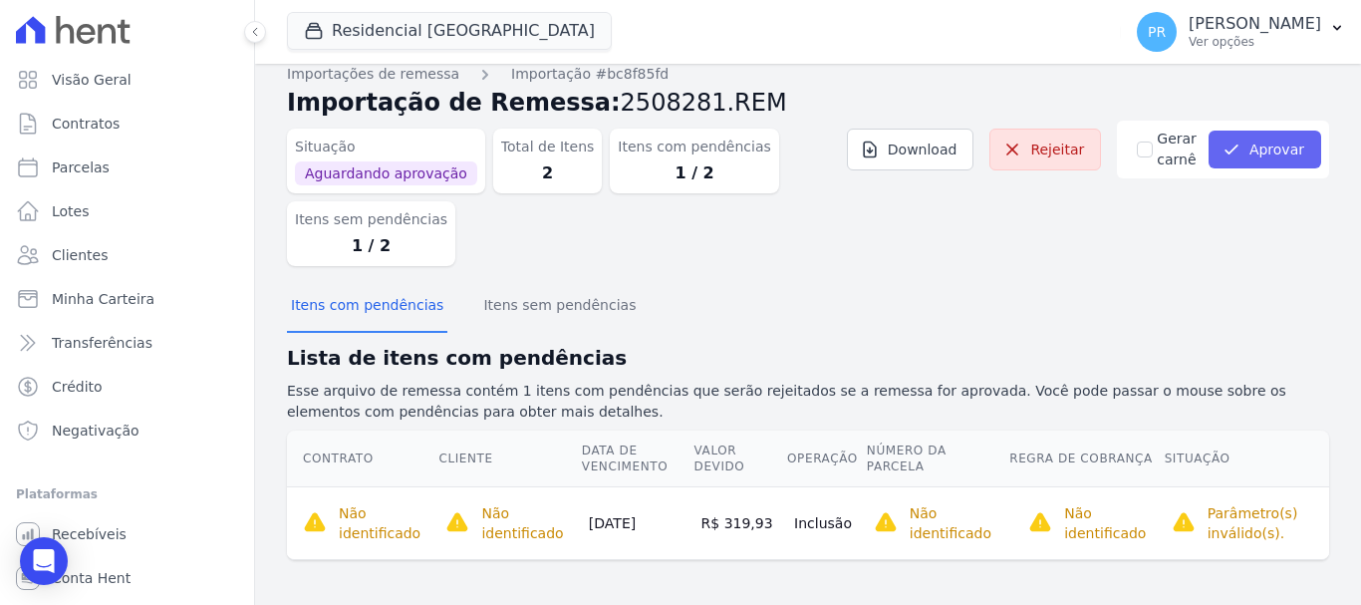
scroll to position [20, 0]
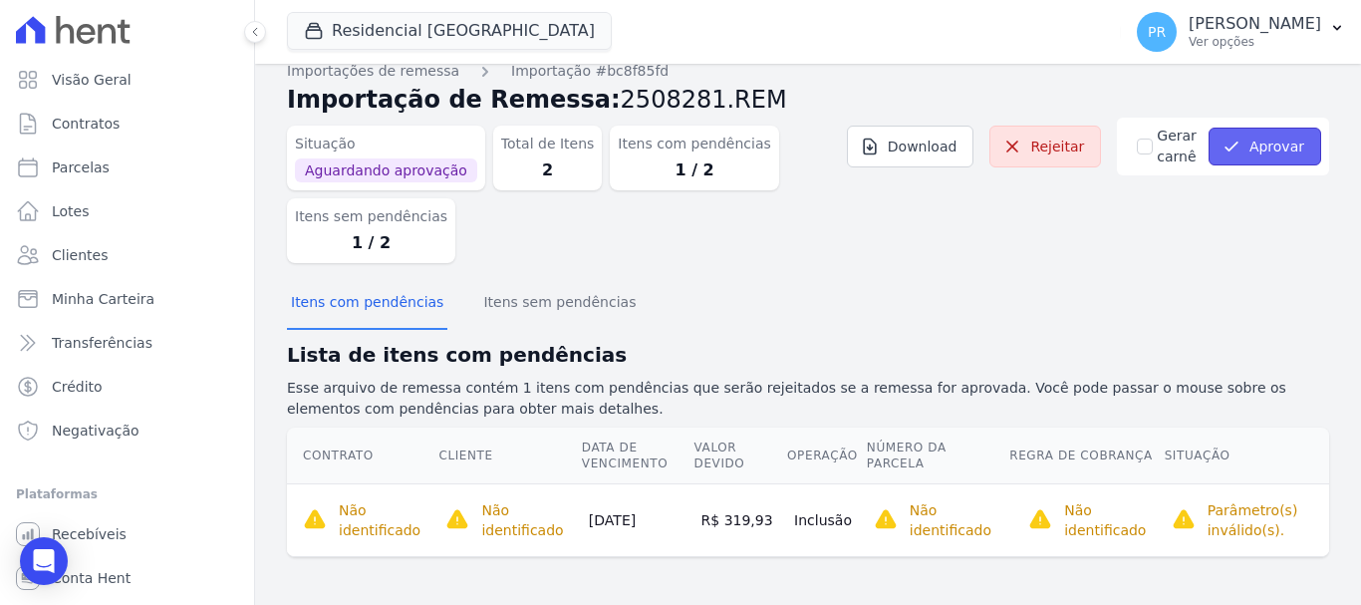
click at [1276, 152] on button "Aprovar" at bounding box center [1264, 147] width 113 height 38
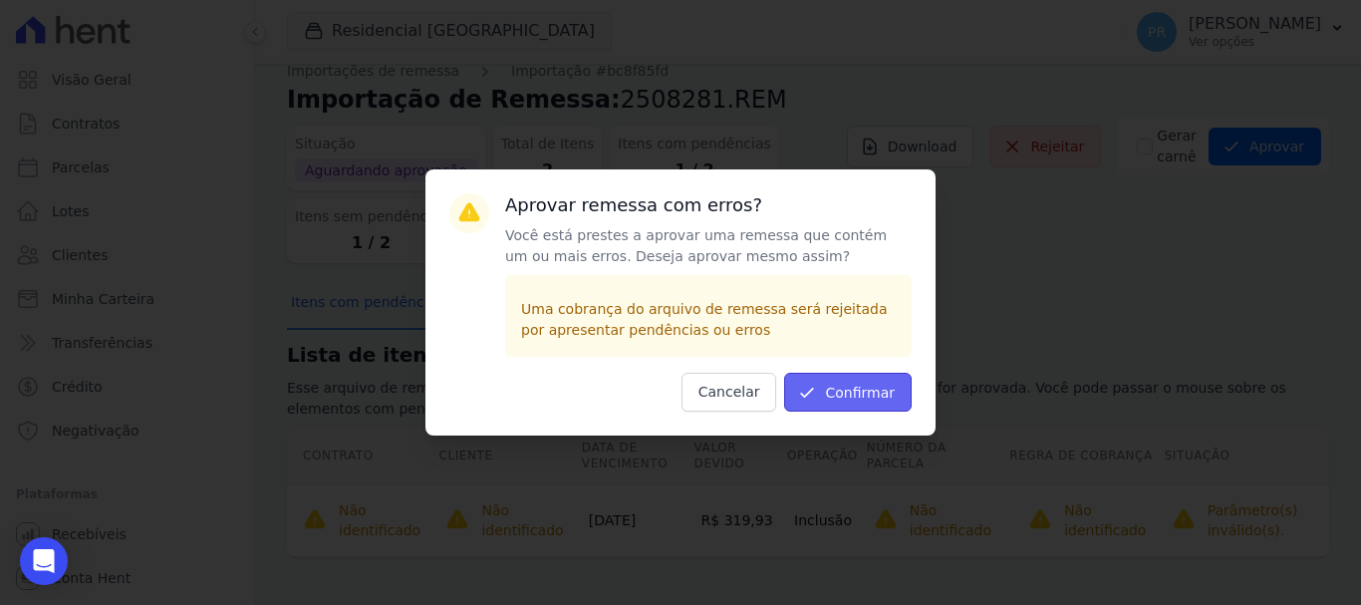
click at [862, 400] on button "Confirmar" at bounding box center [848, 392] width 128 height 39
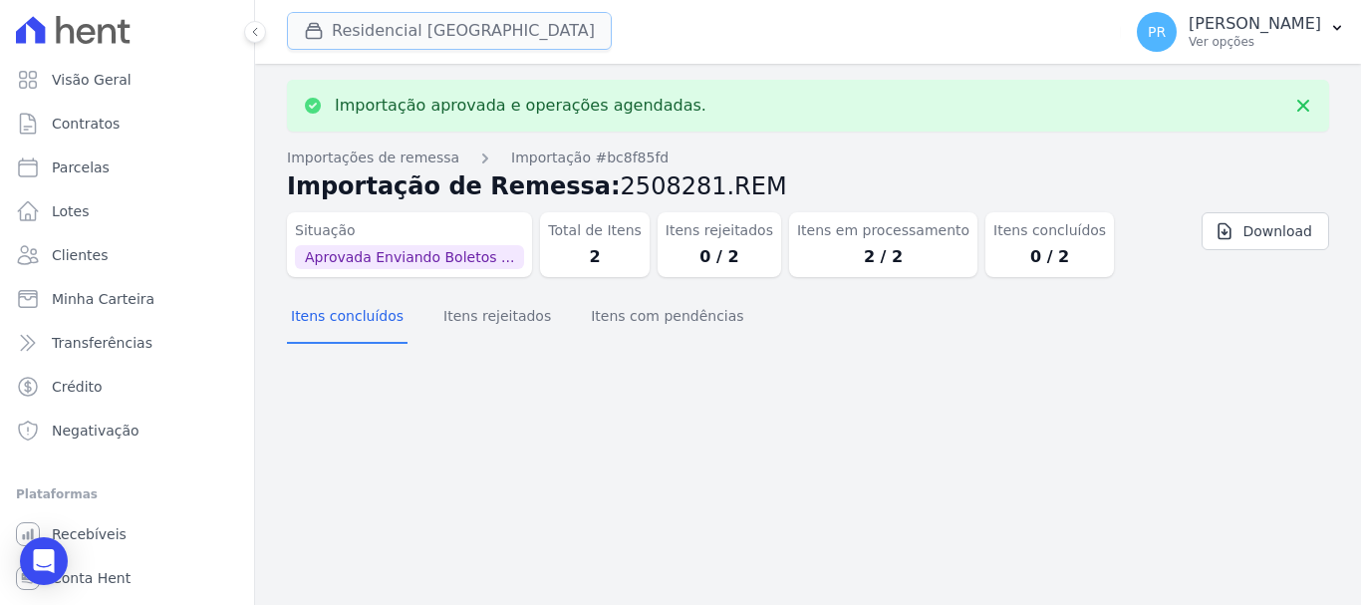
click at [431, 15] on button "Residencial [GEOGRAPHIC_DATA]" at bounding box center [449, 31] width 325 height 38
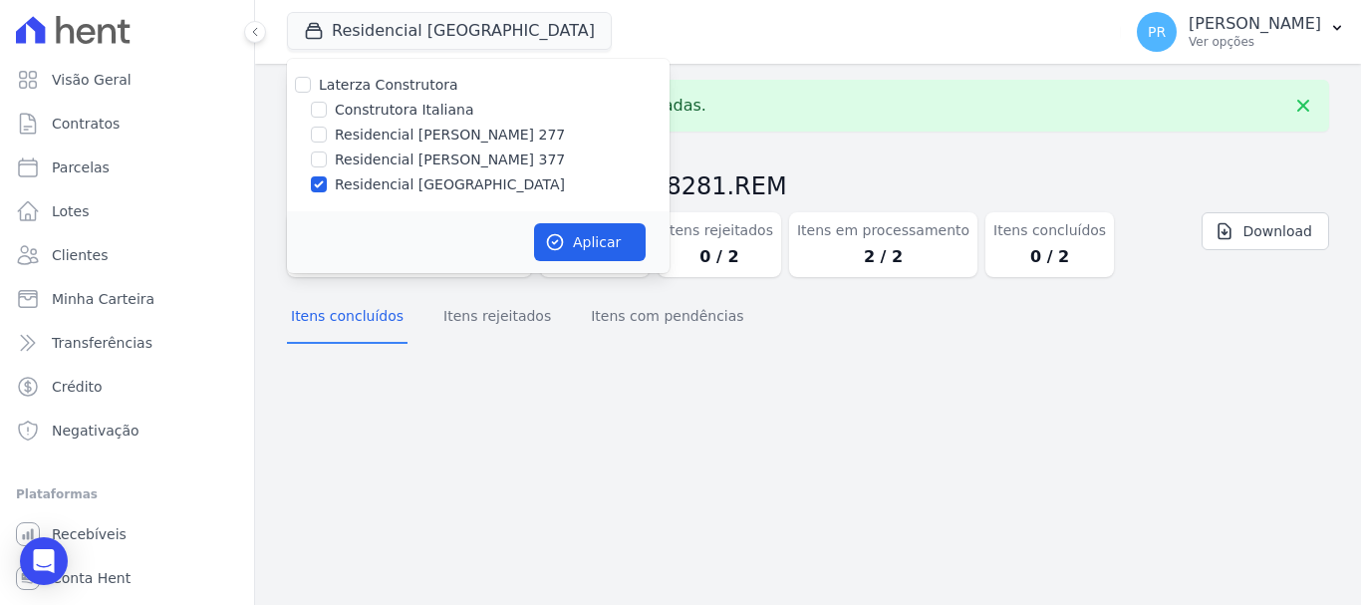
click at [355, 148] on div "Laterza Construtora Construtora Italiana Residencial [PERSON_NAME] 277 Residenc…" at bounding box center [478, 135] width 383 height 152
click at [362, 158] on label "Residencial [PERSON_NAME] 377" at bounding box center [450, 159] width 230 height 21
click at [327, 158] on input "Residencial [PERSON_NAME] 377" at bounding box center [319, 159] width 16 height 16
checkbox input "true"
click at [362, 184] on label "Residencial [GEOGRAPHIC_DATA]" at bounding box center [450, 184] width 230 height 21
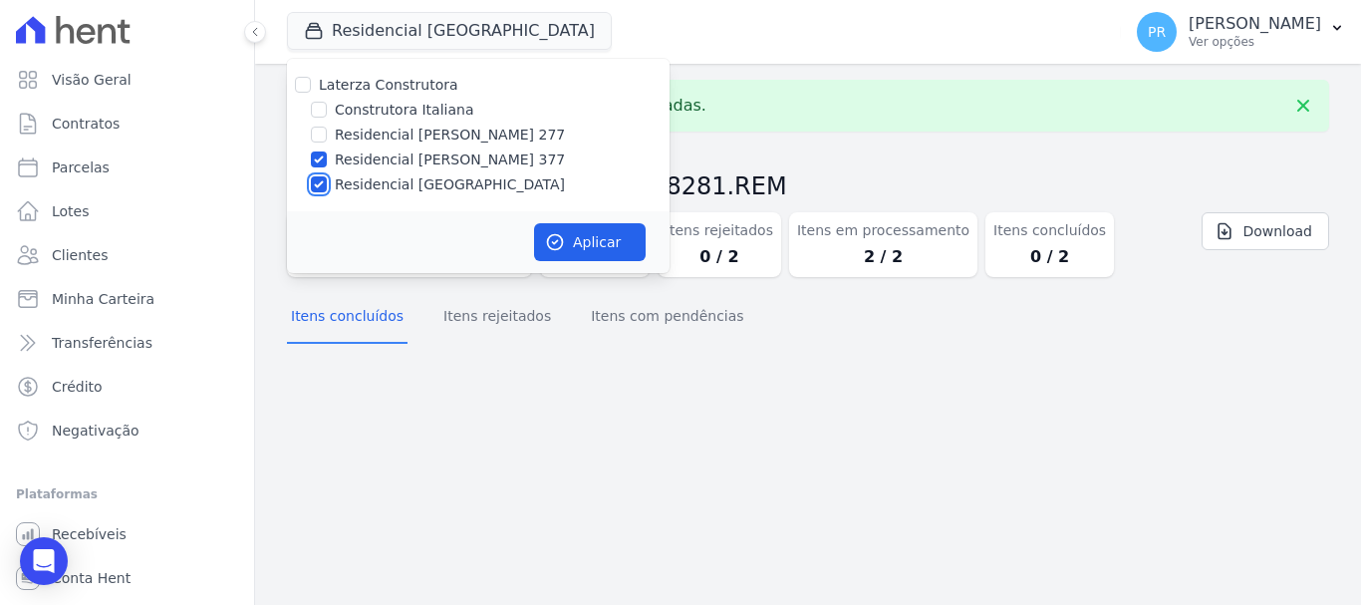
click at [327, 184] on input "Residencial [GEOGRAPHIC_DATA]" at bounding box center [319, 184] width 16 height 16
checkbox input "false"
drag, startPoint x: 606, startPoint y: 248, endPoint x: 669, endPoint y: 239, distance: 64.4
click at [608, 248] on button "Aplicar" at bounding box center [590, 242] width 112 height 38
click at [1177, 34] on span "PR" at bounding box center [1157, 32] width 40 height 40
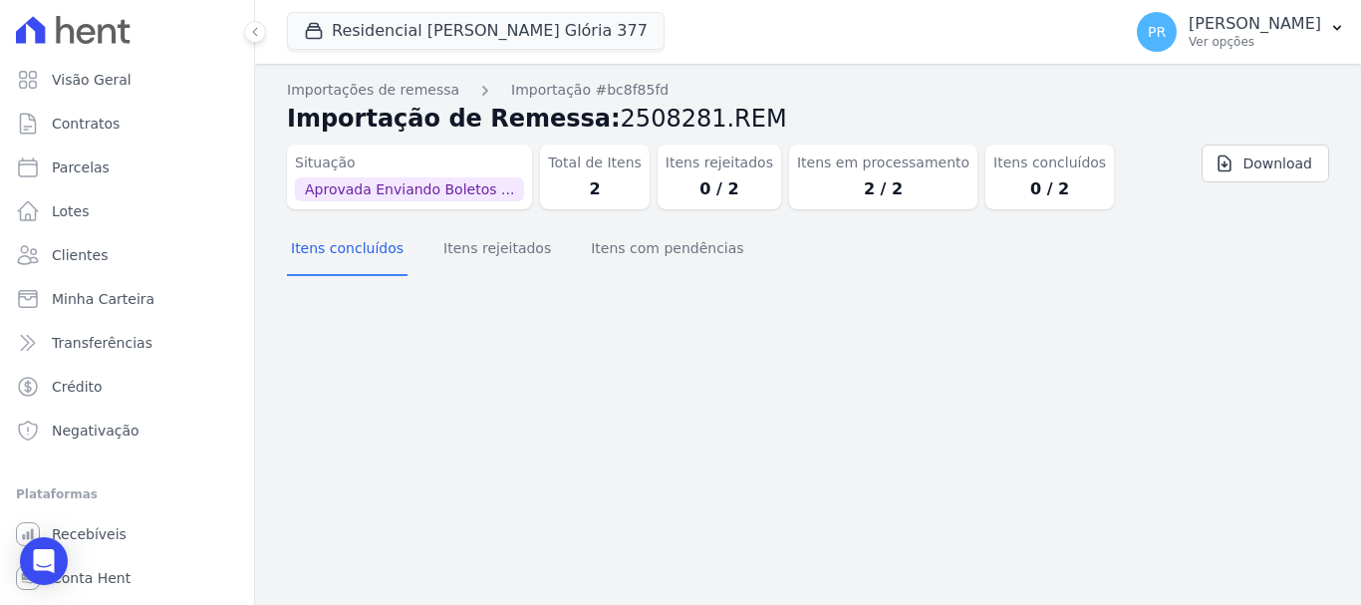
click at [1165, 179] on div "Situação Aprovada Enviando Boletos ... Total de Itens 2 Itens rejeitados 0 / 2 …" at bounding box center [808, 180] width 1042 height 89
click at [1247, 15] on p "[PERSON_NAME]" at bounding box center [1255, 24] width 133 height 20
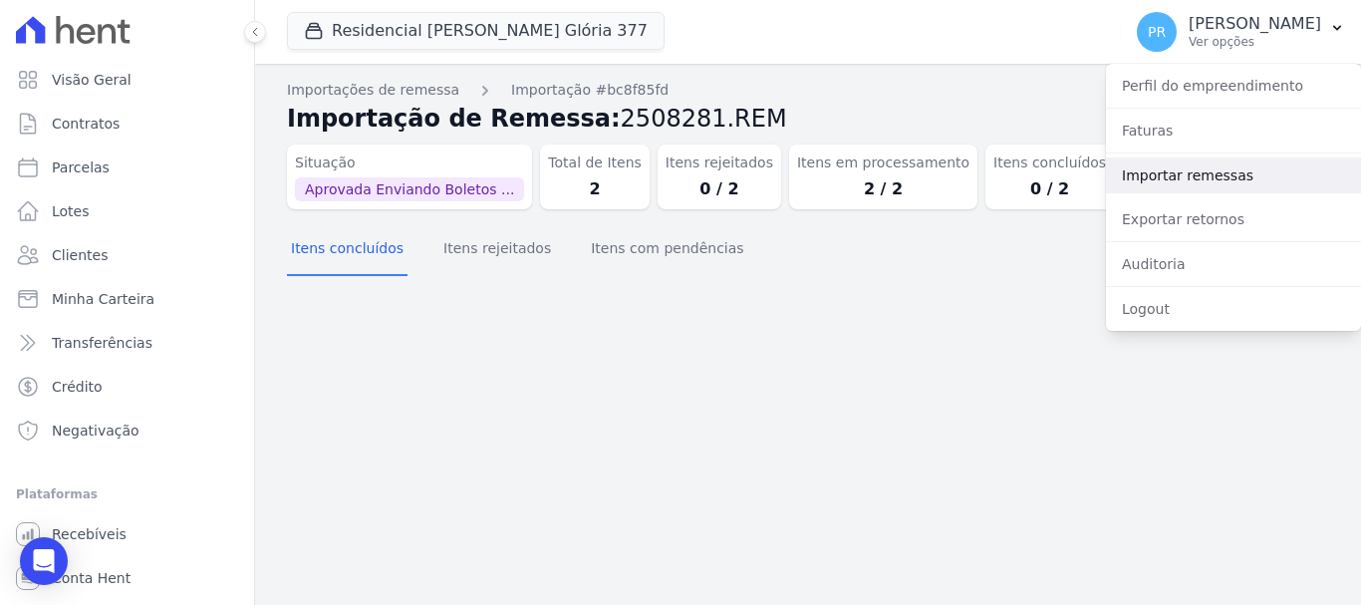
click at [1209, 182] on link "Importar remessas" at bounding box center [1233, 175] width 255 height 36
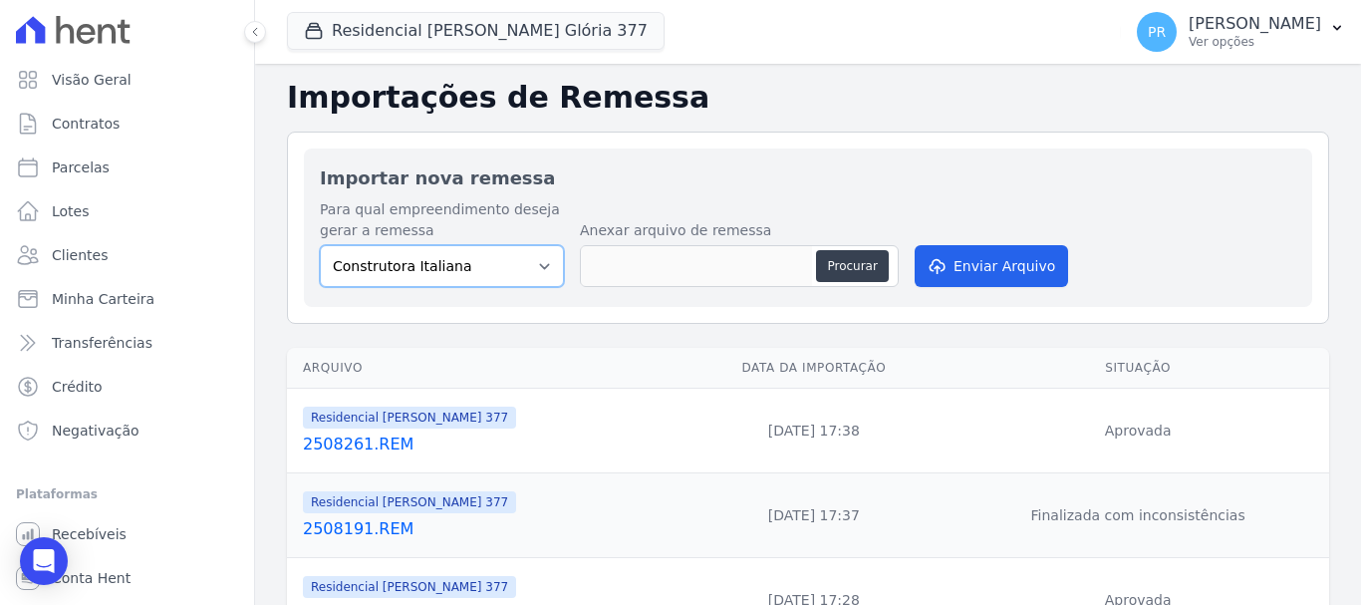
click at [518, 265] on select "Construtora Italiana Residencial [PERSON_NAME] 277 Residencial [PERSON_NAME][ST…" at bounding box center [442, 266] width 244 height 42
select select "0cd9190e-dfd9-46e5-afc8-7298ef4c0c2b"
click at [320, 245] on select "Construtora Italiana Residencial [PERSON_NAME] 277 Residencial [PERSON_NAME][ST…" at bounding box center [442, 266] width 244 height 42
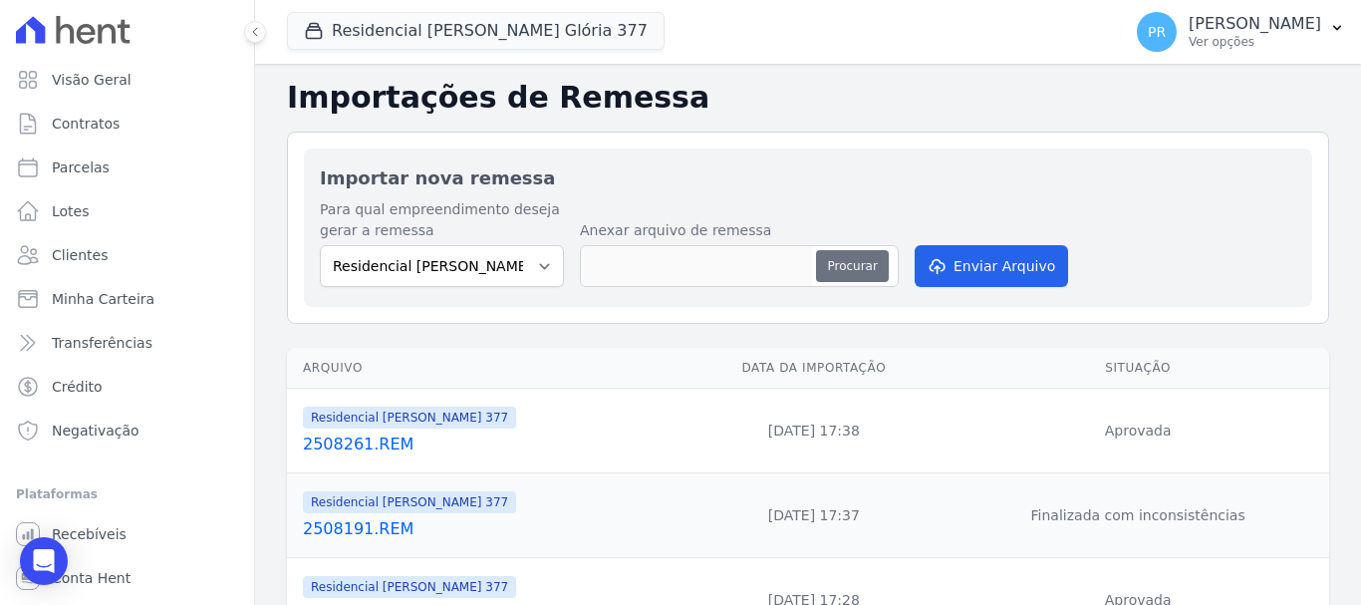
click at [841, 270] on button "Procurar" at bounding box center [852, 266] width 72 height 32
type input "2508281.REM"
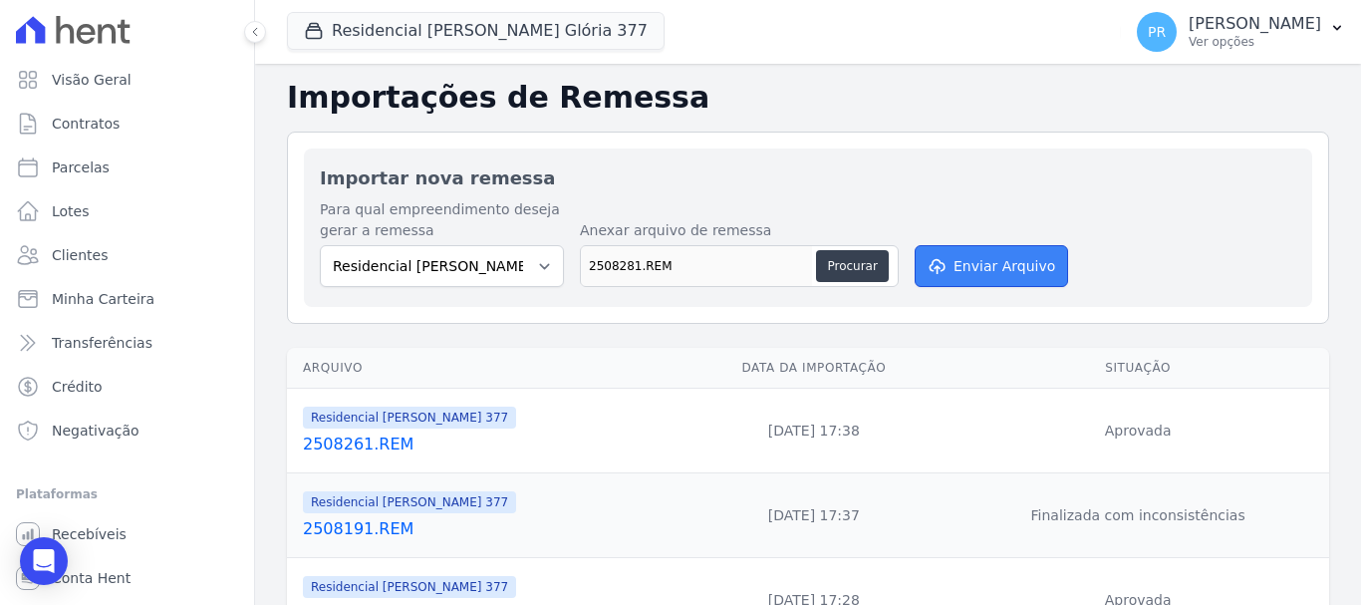
click at [931, 268] on icon "submit" at bounding box center [937, 268] width 14 height 16
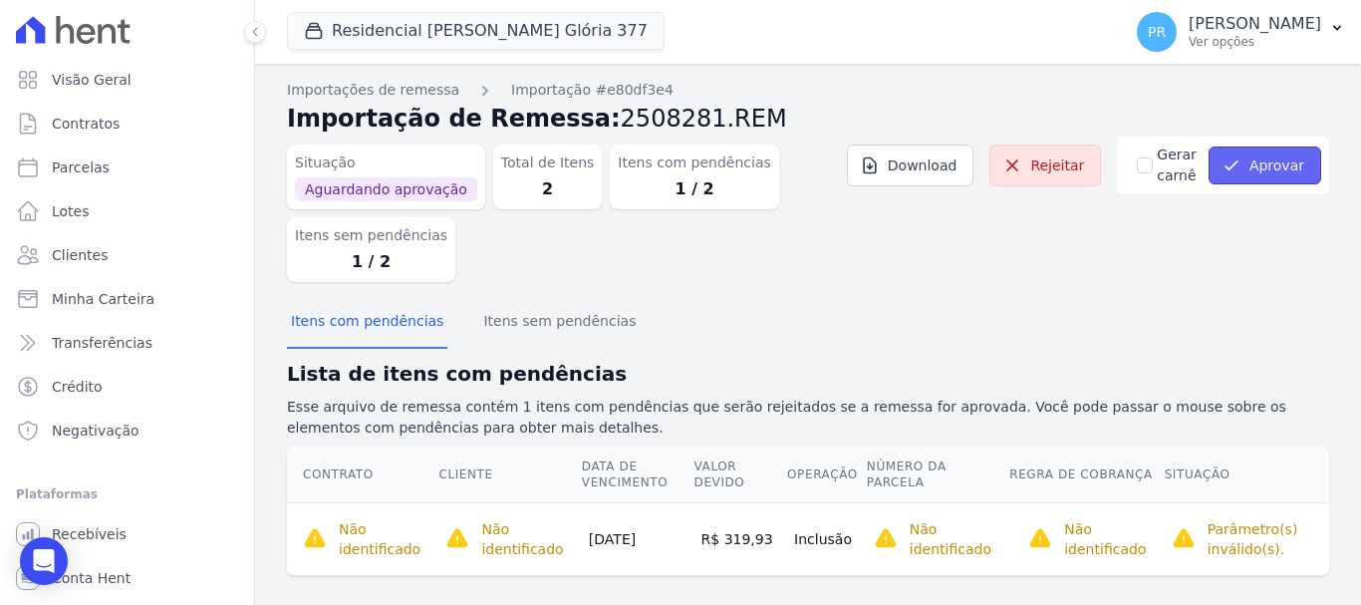
click at [1243, 180] on button "Aprovar" at bounding box center [1264, 165] width 113 height 38
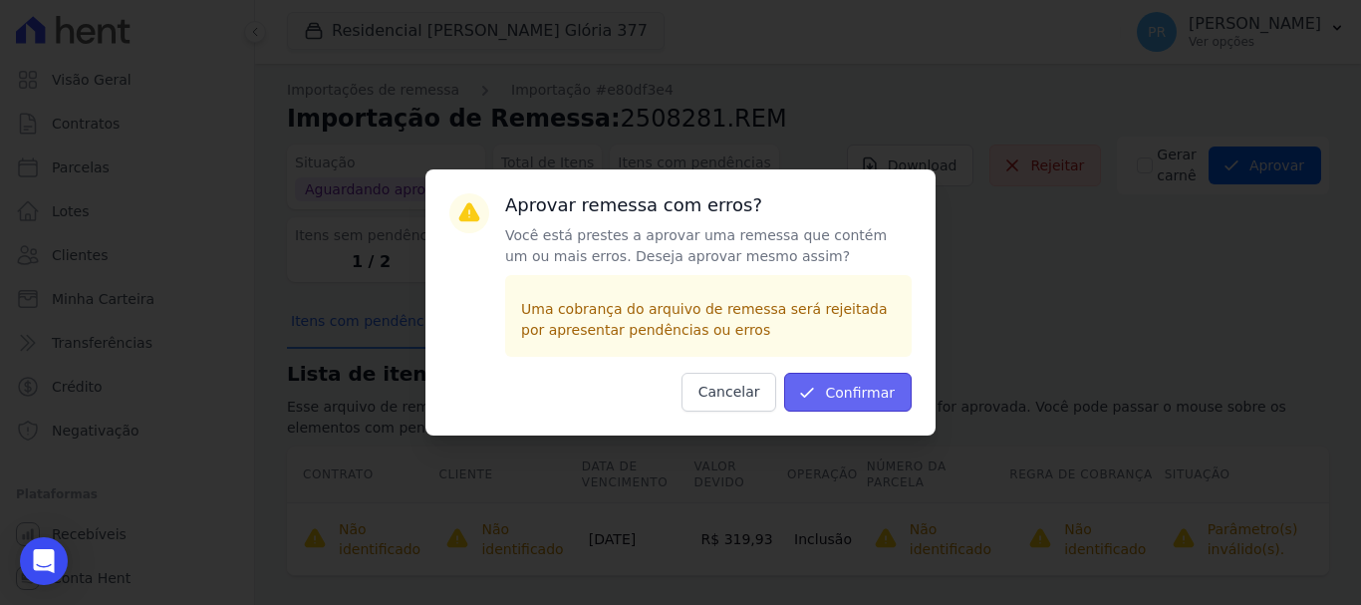
click at [868, 389] on button "Confirmar" at bounding box center [848, 392] width 128 height 39
